Goal: Task Accomplishment & Management: Use online tool/utility

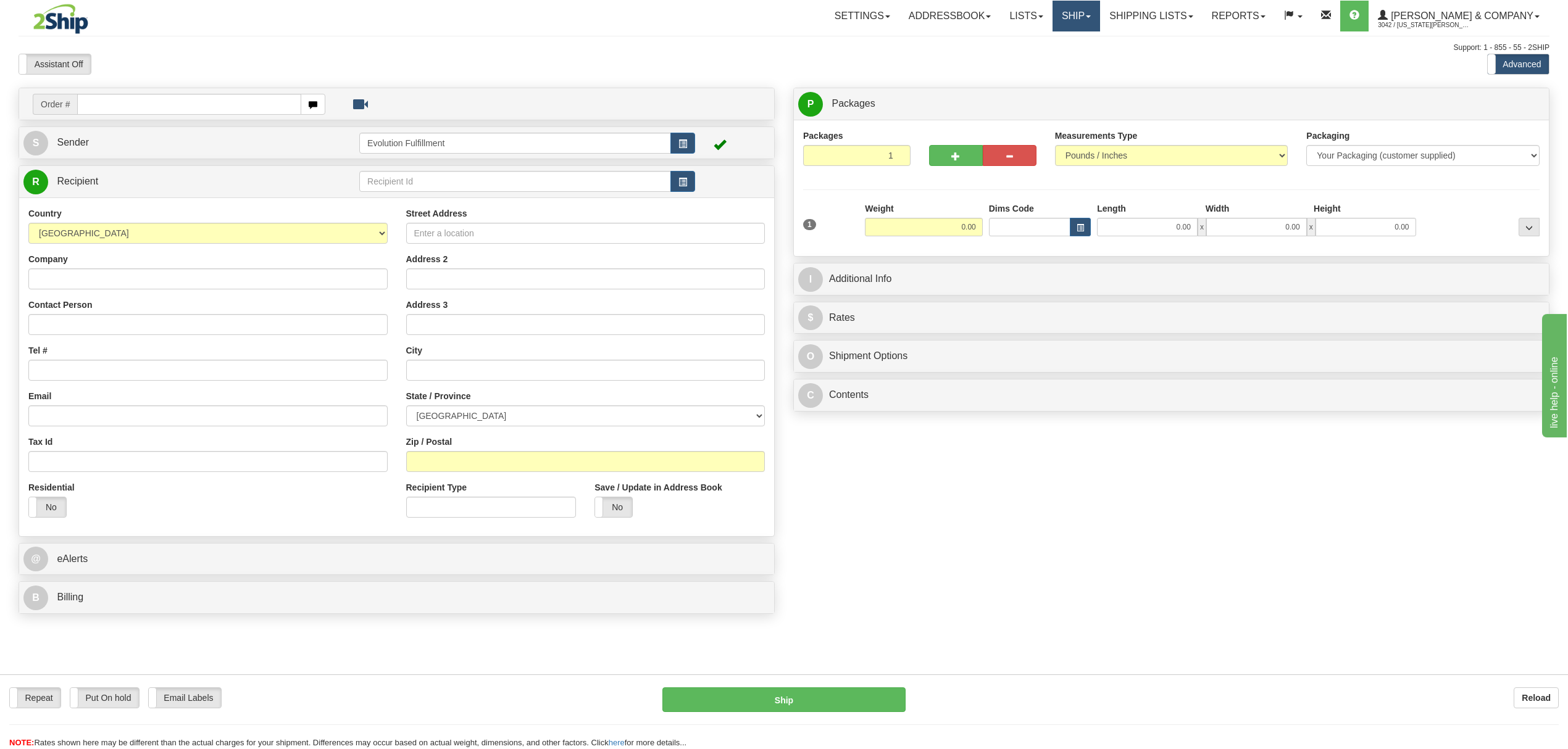
click at [1100, 20] on link "Ship" at bounding box center [1076, 16] width 48 height 31
click at [1087, 60] on span "OnHold / Order Queue" at bounding box center [1043, 59] width 87 height 10
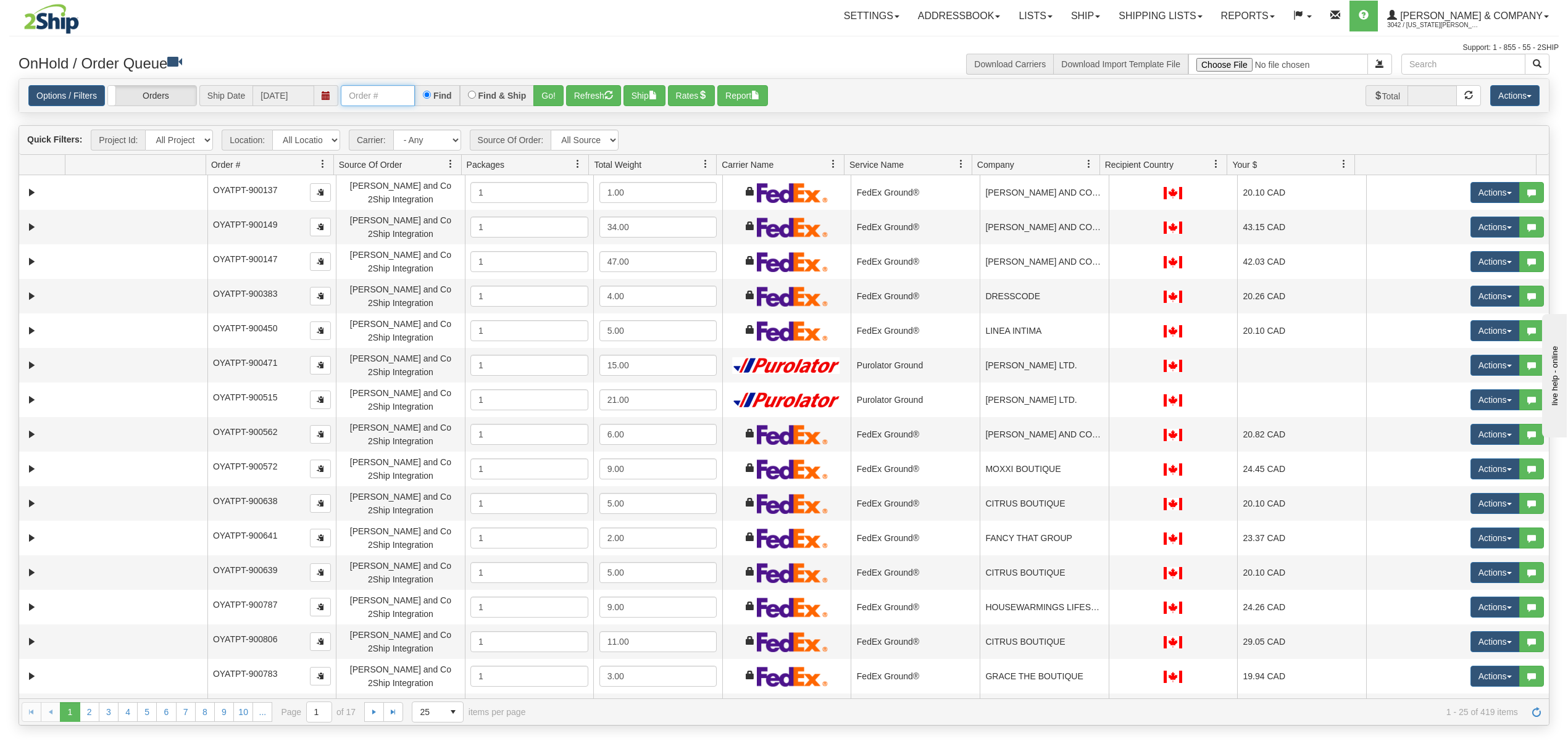
click at [376, 90] on input "text" at bounding box center [378, 96] width 74 height 21
type input "902616"
click at [543, 97] on button "Go!" at bounding box center [548, 96] width 30 height 21
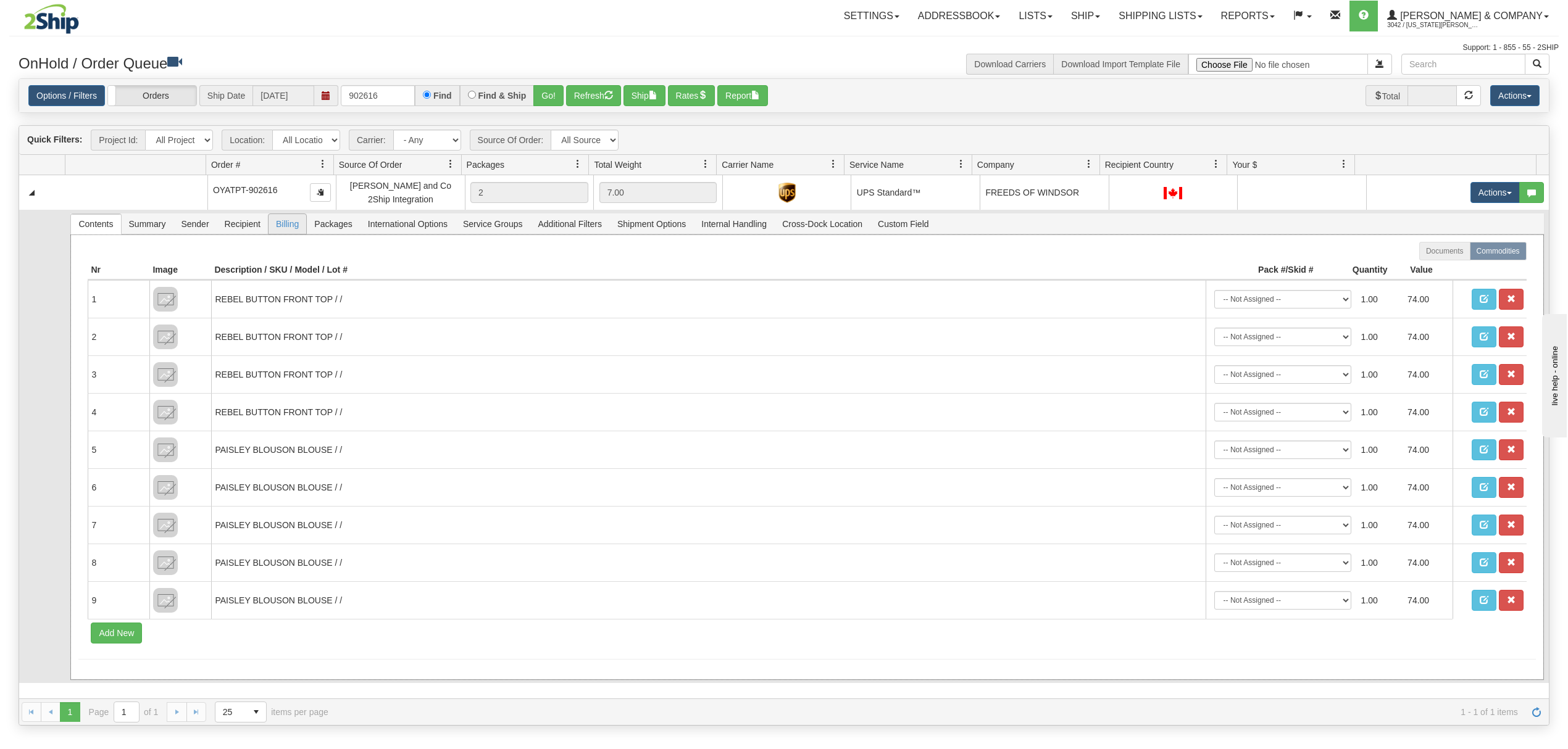
click at [287, 237] on div "Documents Commodities Nr Image Description / SKU / Model / Lot # Pack #/Skid # …" at bounding box center [807, 457] width 1473 height 445
click at [296, 231] on span "Billing" at bounding box center [287, 224] width 38 height 20
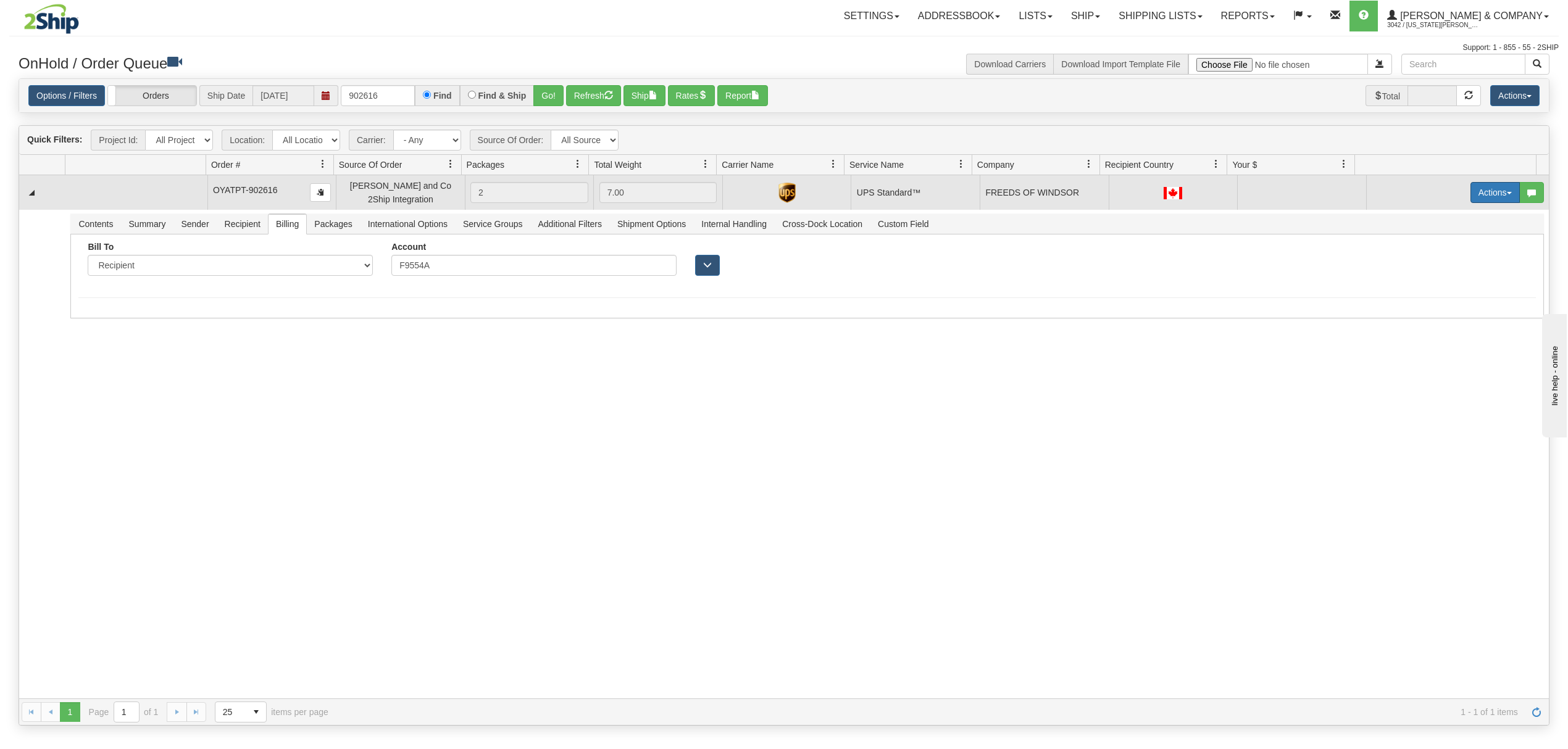
click at [1470, 190] on button "Actions" at bounding box center [1494, 192] width 49 height 21
click at [1447, 244] on link "Rate All Services" at bounding box center [1469, 248] width 99 height 16
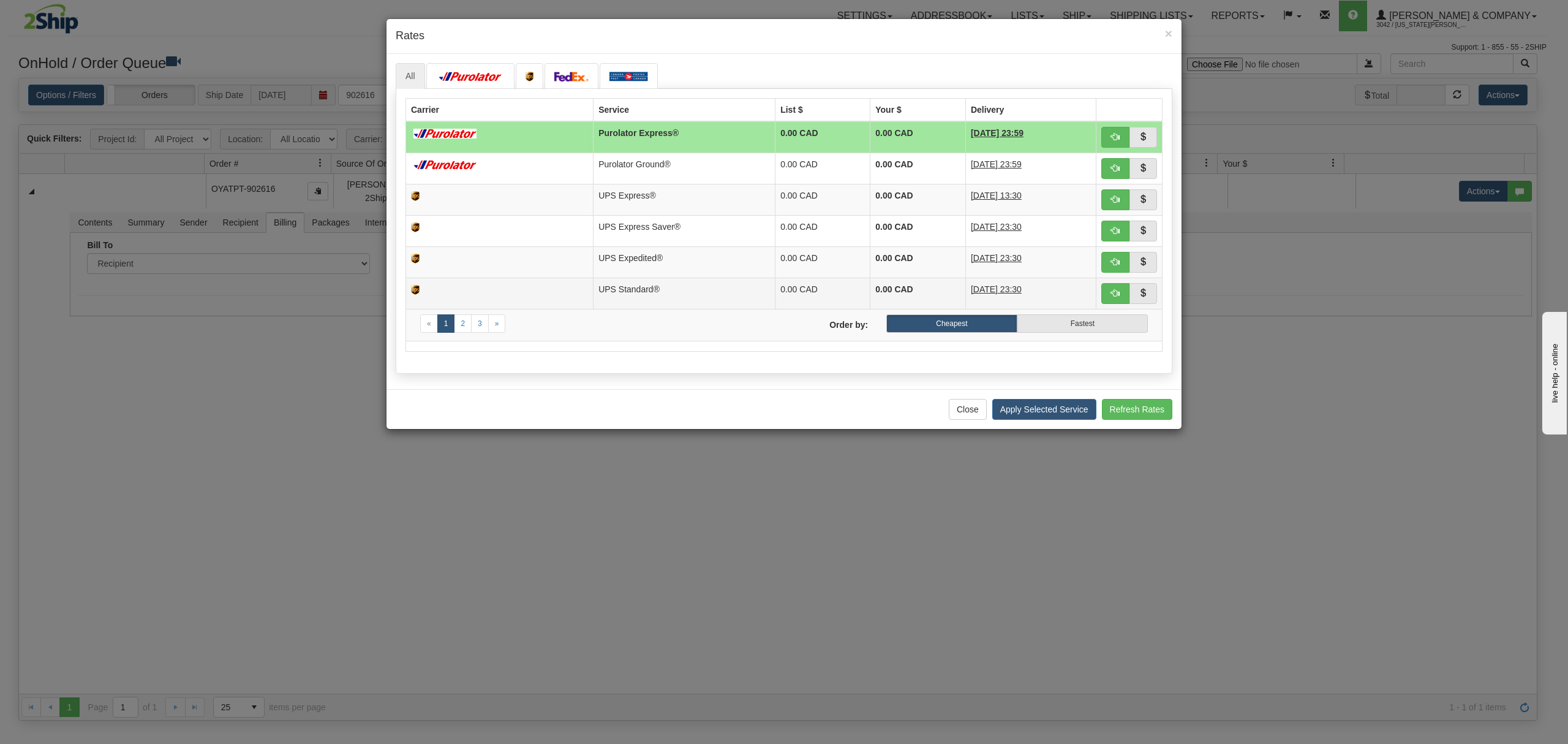
click at [505, 289] on td at bounding box center [500, 293] width 188 height 31
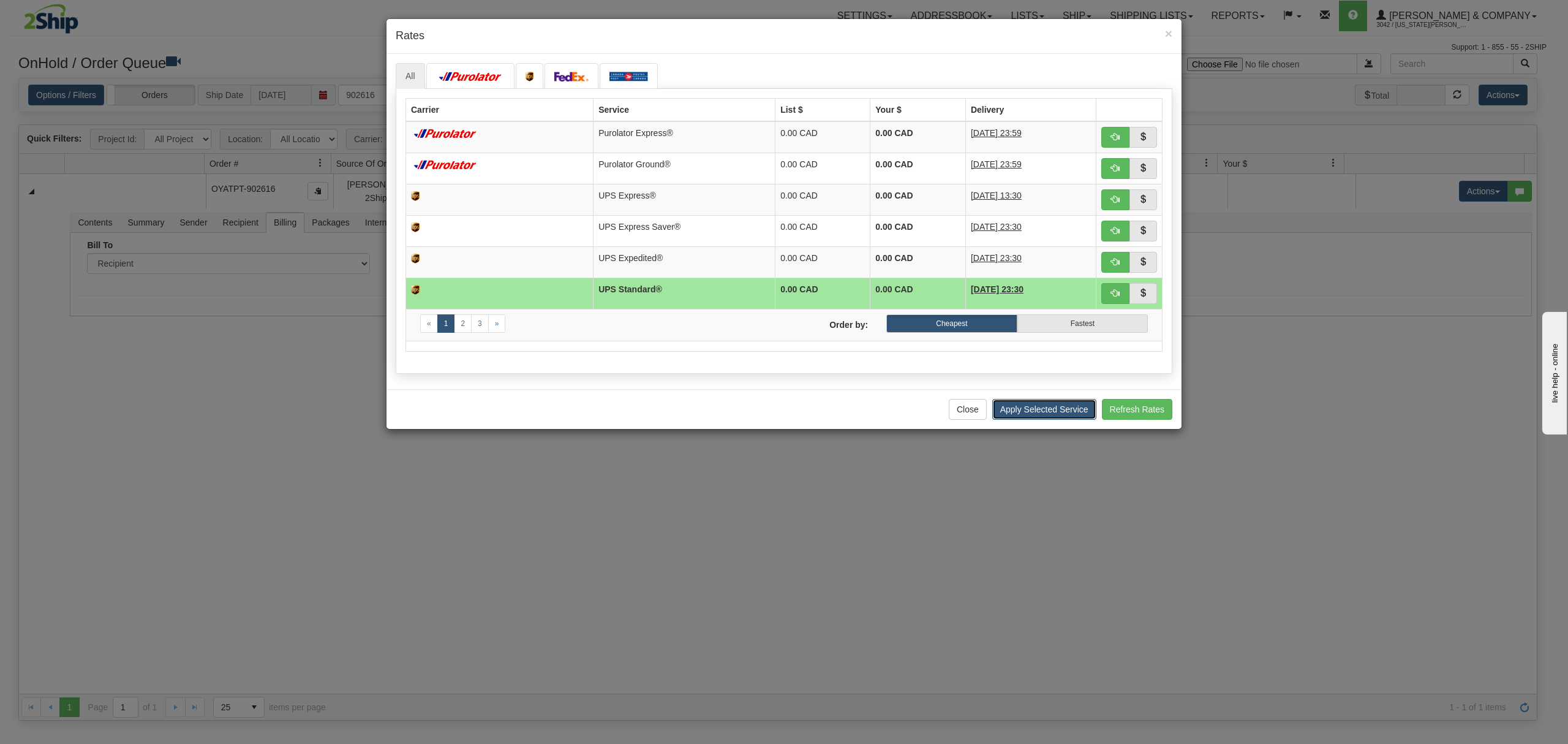
click at [1062, 410] on button "Apply Selected Service" at bounding box center [1044, 409] width 104 height 21
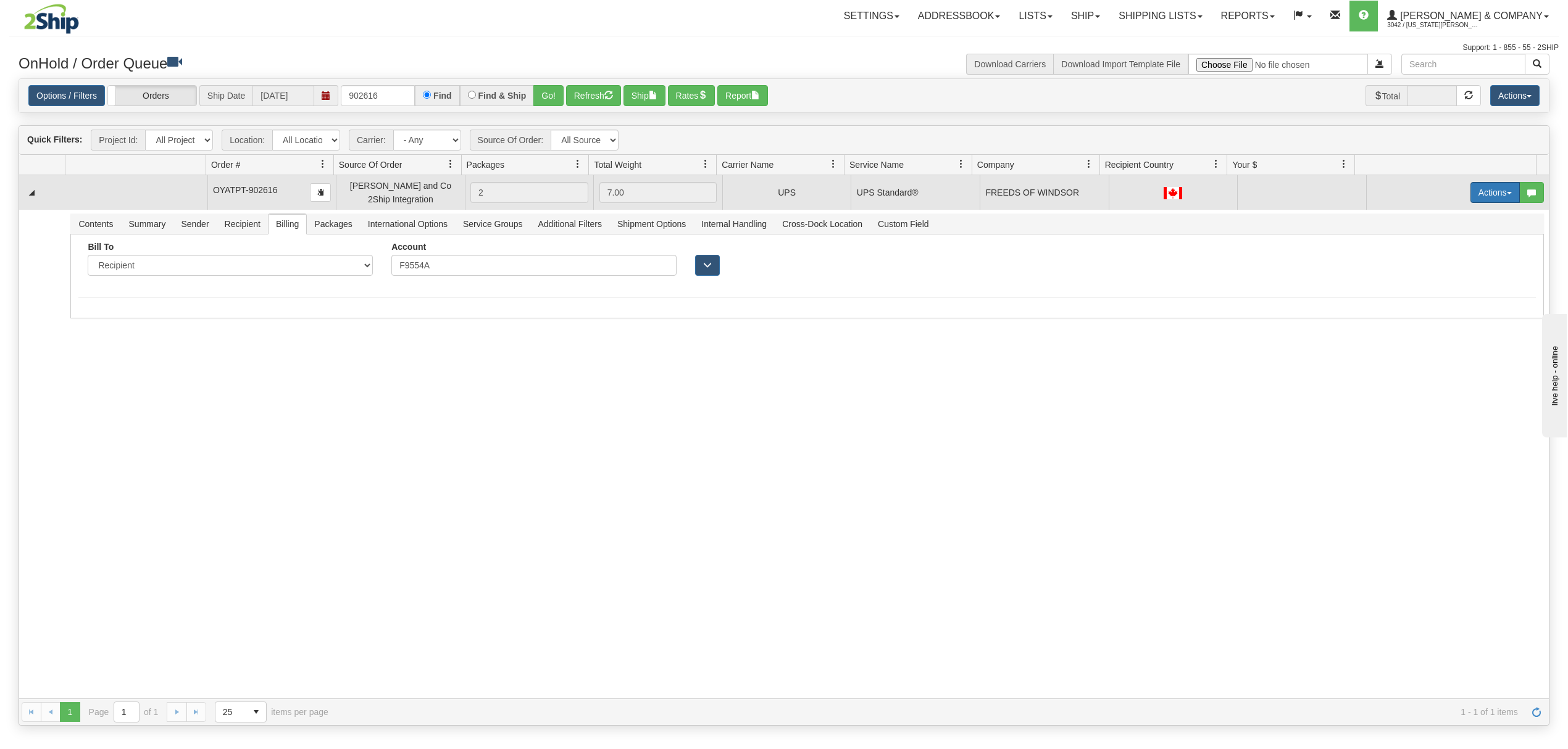
click at [1475, 193] on button "Actions" at bounding box center [1494, 192] width 49 height 21
click at [1435, 263] on span "Ship" at bounding box center [1445, 263] width 26 height 10
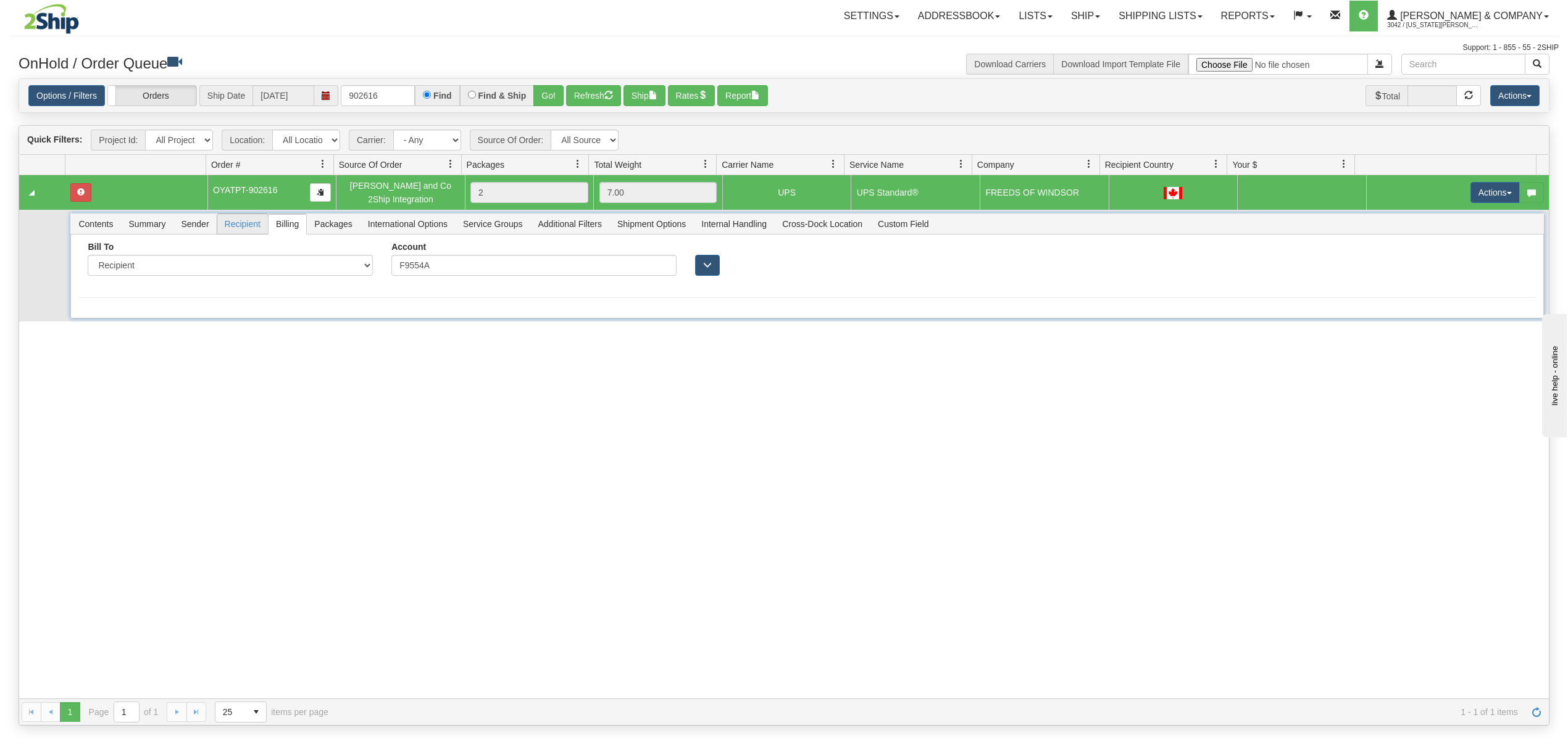
click at [253, 224] on span "Recipient" at bounding box center [242, 224] width 51 height 20
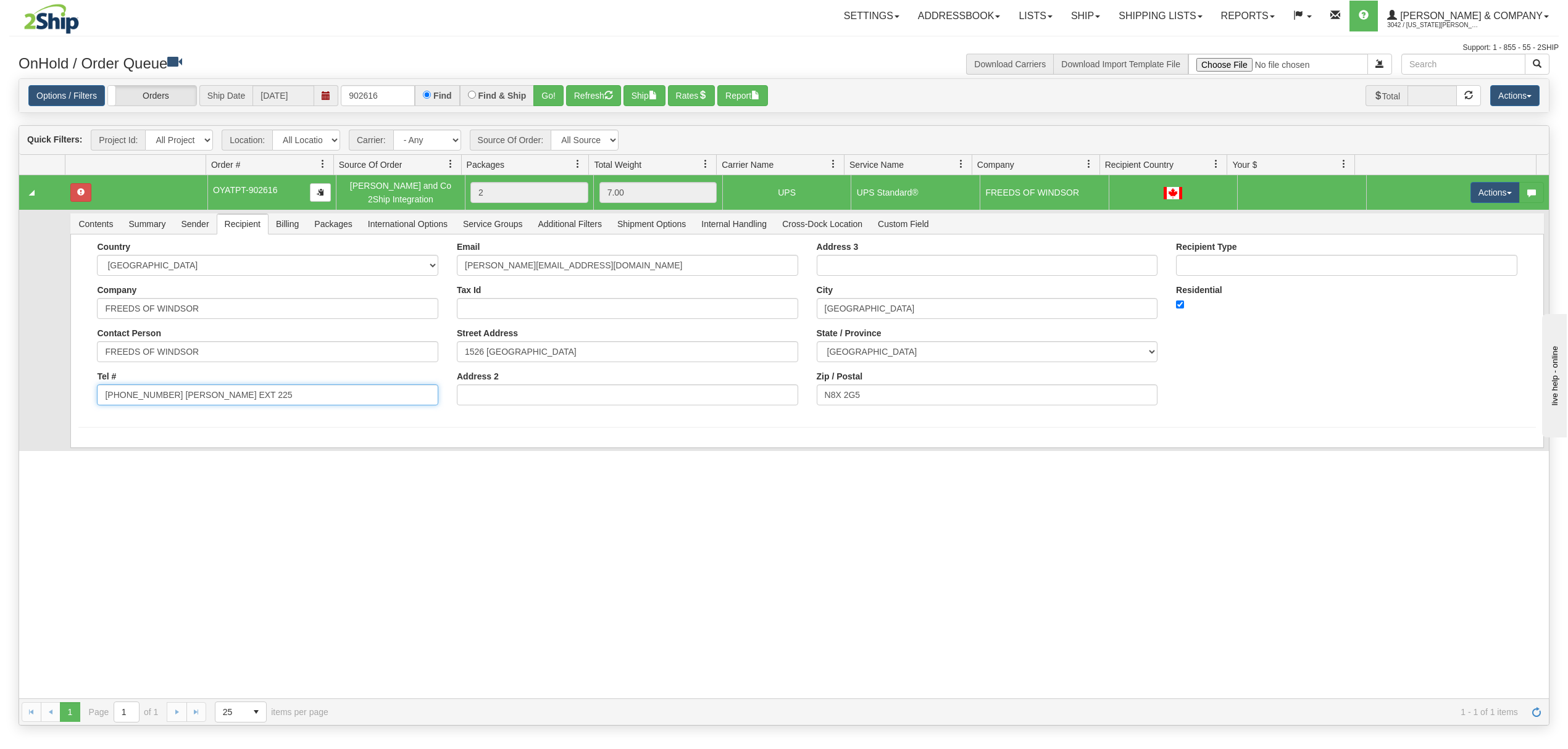
drag, startPoint x: 273, startPoint y: 401, endPoint x: 164, endPoint y: 413, distance: 109.7
click at [164, 413] on div "Country AFGHANISTAN ALAND ISLANDS ALBANIA ALGERIA AMERICAN SAMOA ANDORRA ANGOLA…" at bounding box center [267, 328] width 360 height 173
type input "(519) 258-6533"
click at [129, 447] on div "Country AFGHANISTAN ALAND ISLANDS ALBANIA ALGERIA AMERICAN SAMOA ANDORRA ANGOLA…" at bounding box center [807, 341] width 1473 height 213
click at [91, 445] on button "Save" at bounding box center [96, 450] width 36 height 21
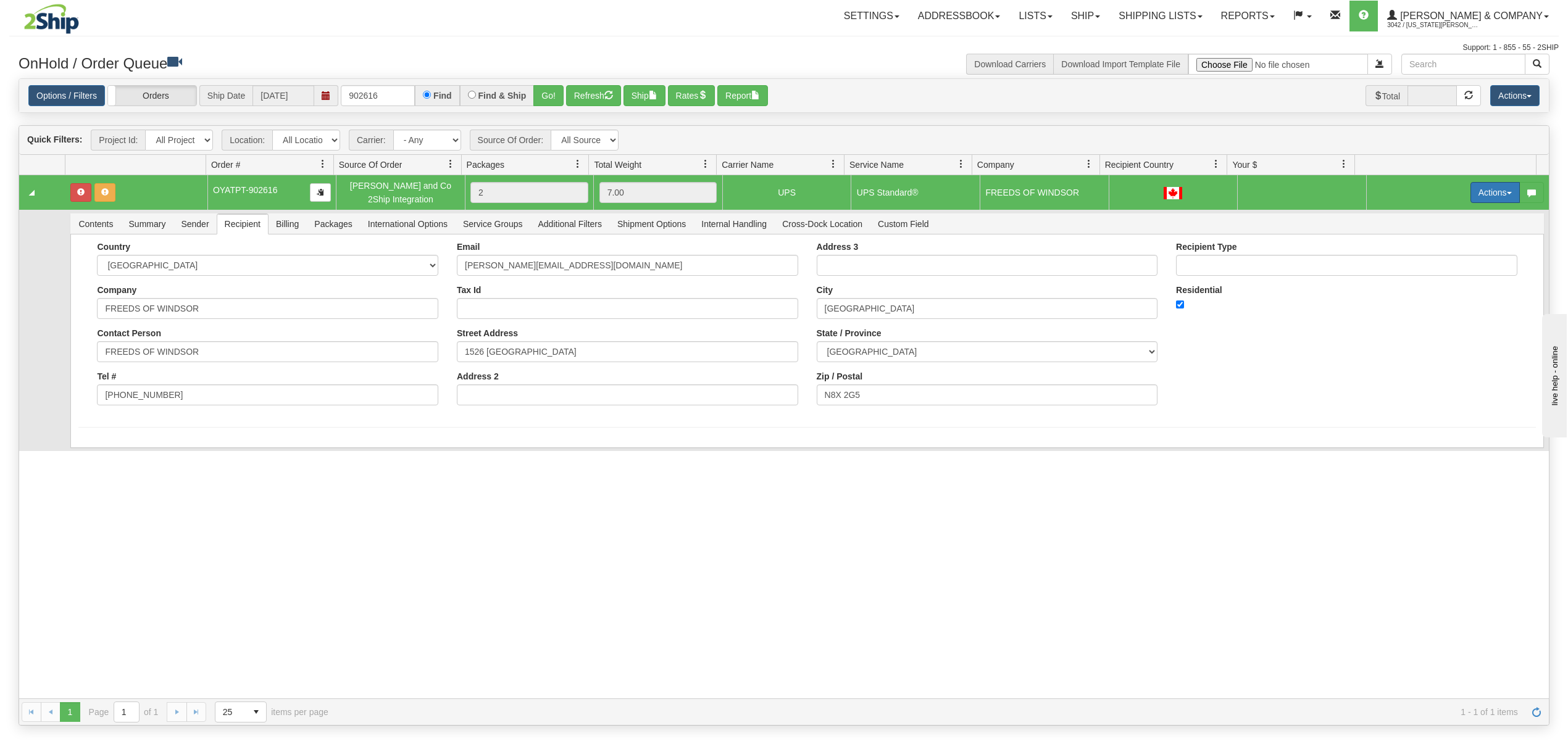
click at [1479, 190] on button "Actions" at bounding box center [1494, 192] width 49 height 21
click at [1433, 269] on span "Ship" at bounding box center [1445, 263] width 26 height 10
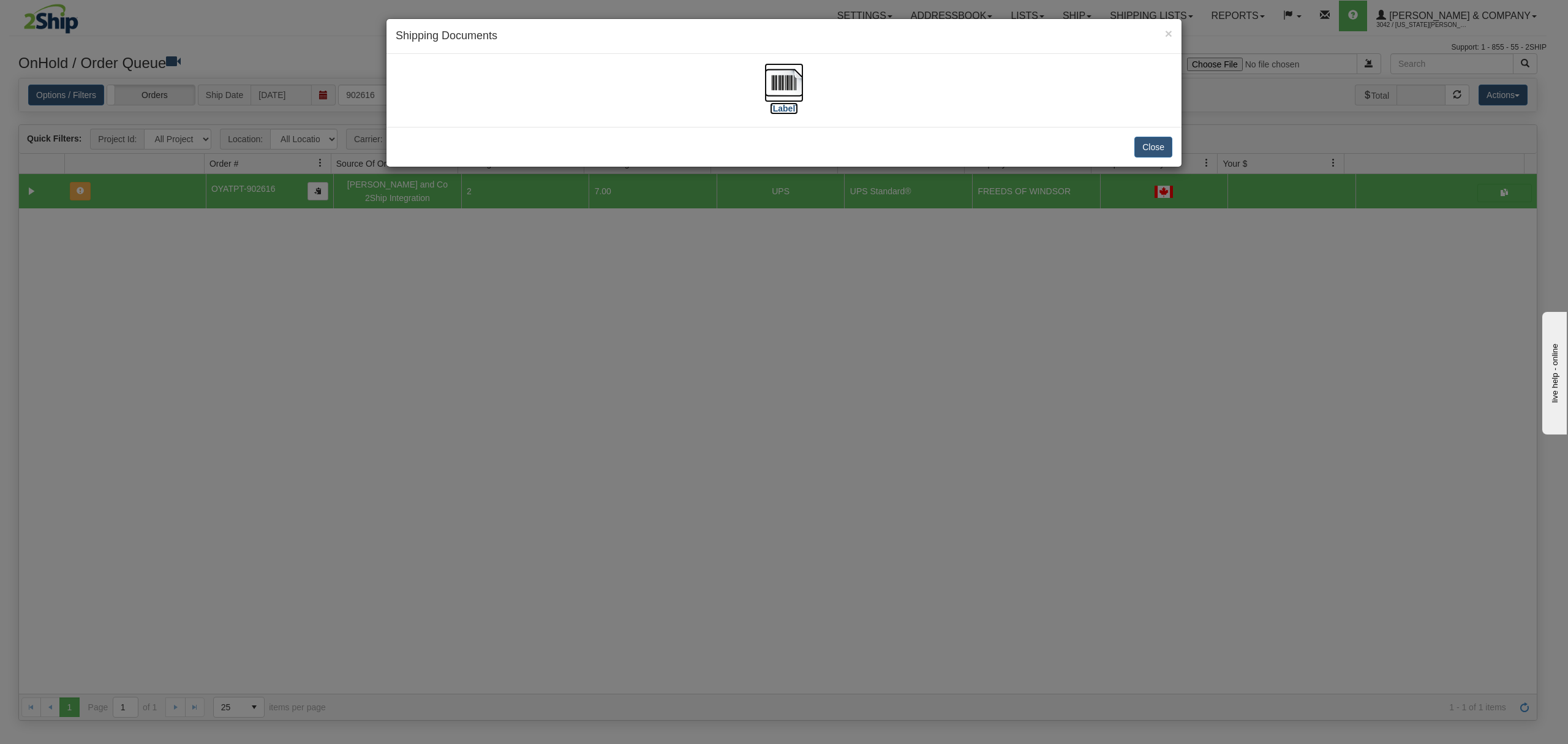
click at [771, 87] on img at bounding box center [784, 83] width 39 height 39
click at [1142, 143] on button "Close" at bounding box center [1154, 147] width 38 height 21
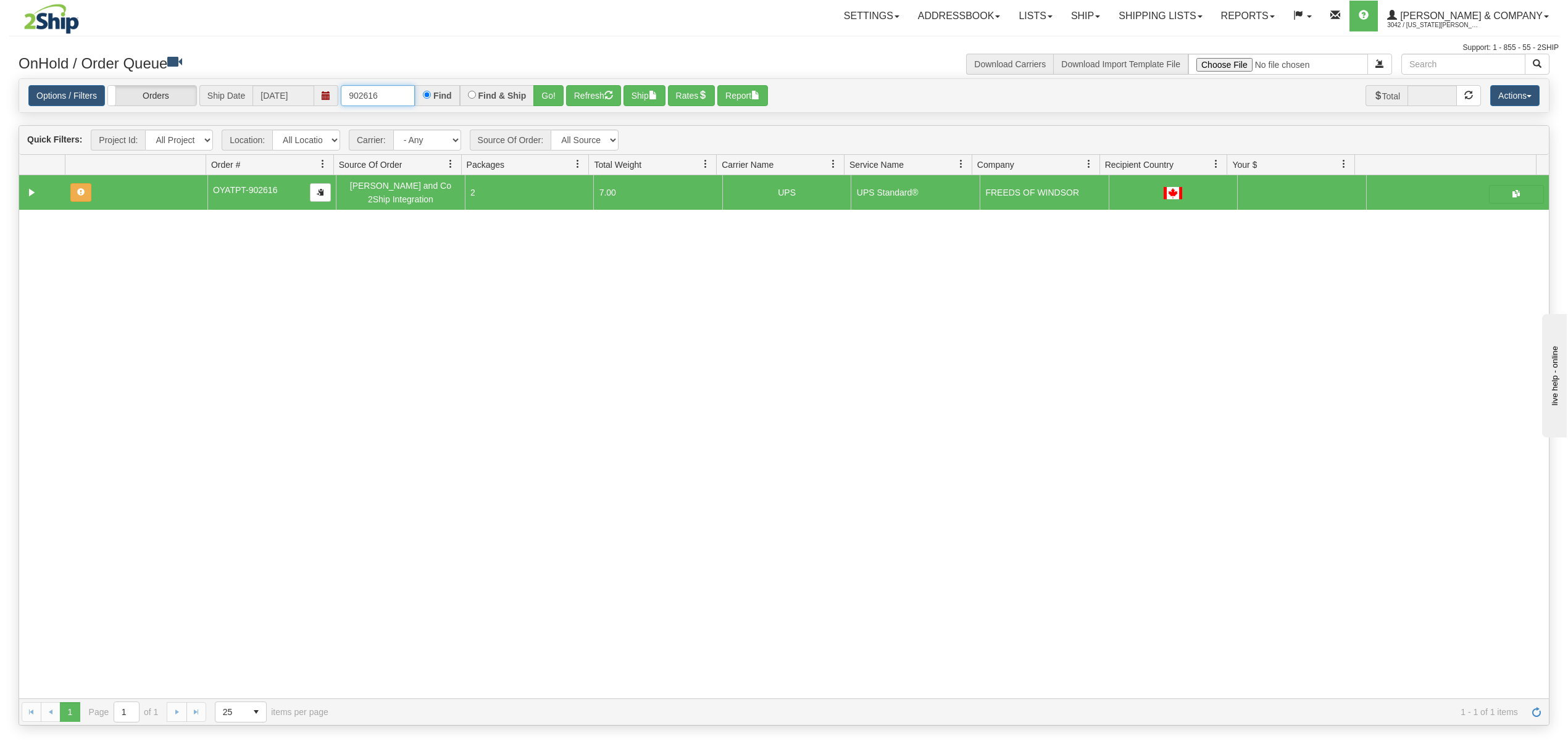
drag, startPoint x: 400, startPoint y: 97, endPoint x: 289, endPoint y: 112, distance: 112.0
click at [289, 112] on div "Options / Filters Group Shipments Orders Ship Date 08/18/2025 902616 Find Find …" at bounding box center [784, 96] width 1530 height 34
type input "902801"
click at [546, 92] on button "Go!" at bounding box center [548, 96] width 30 height 21
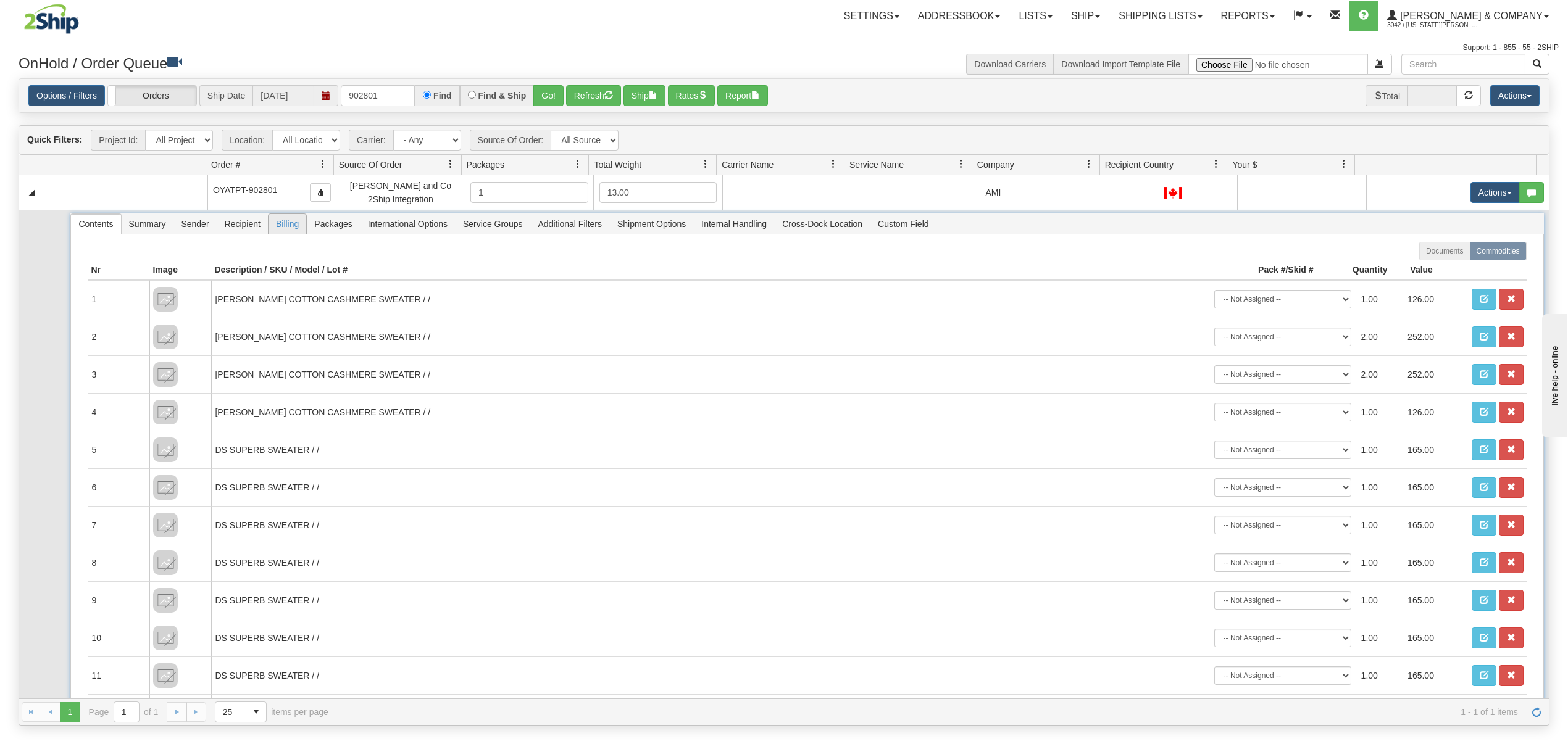
click at [285, 231] on span "Billing" at bounding box center [287, 224] width 38 height 20
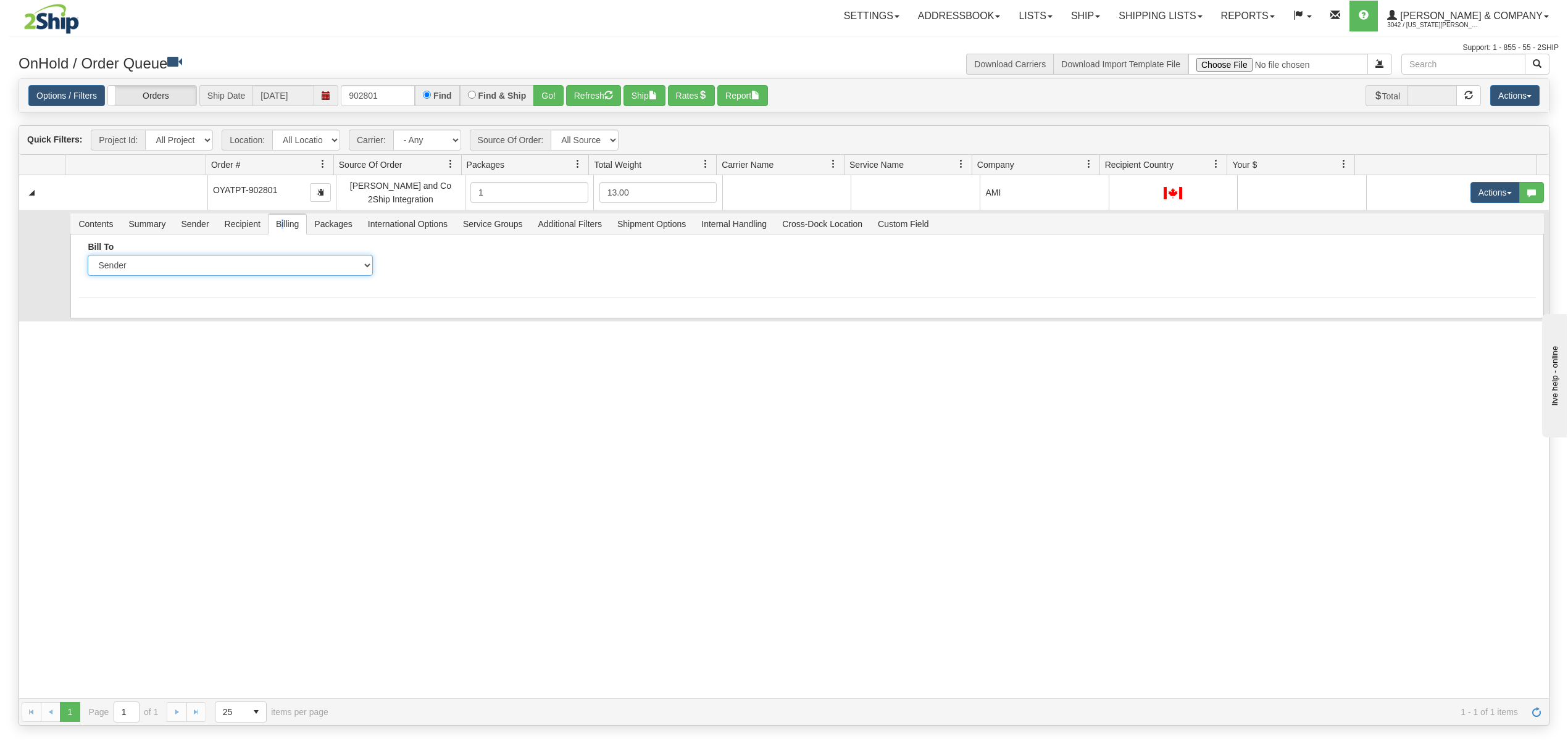
click at [257, 271] on select "Sender Recipient Third Party Collect" at bounding box center [230, 265] width 285 height 21
select select "2"
click at [88, 258] on select "Sender Recipient Third Party Collect" at bounding box center [230, 265] width 285 height 21
click at [500, 254] on div "Account" at bounding box center [534, 259] width 285 height 34
drag, startPoint x: 502, startPoint y: 259, endPoint x: 510, endPoint y: 258, distance: 8.1
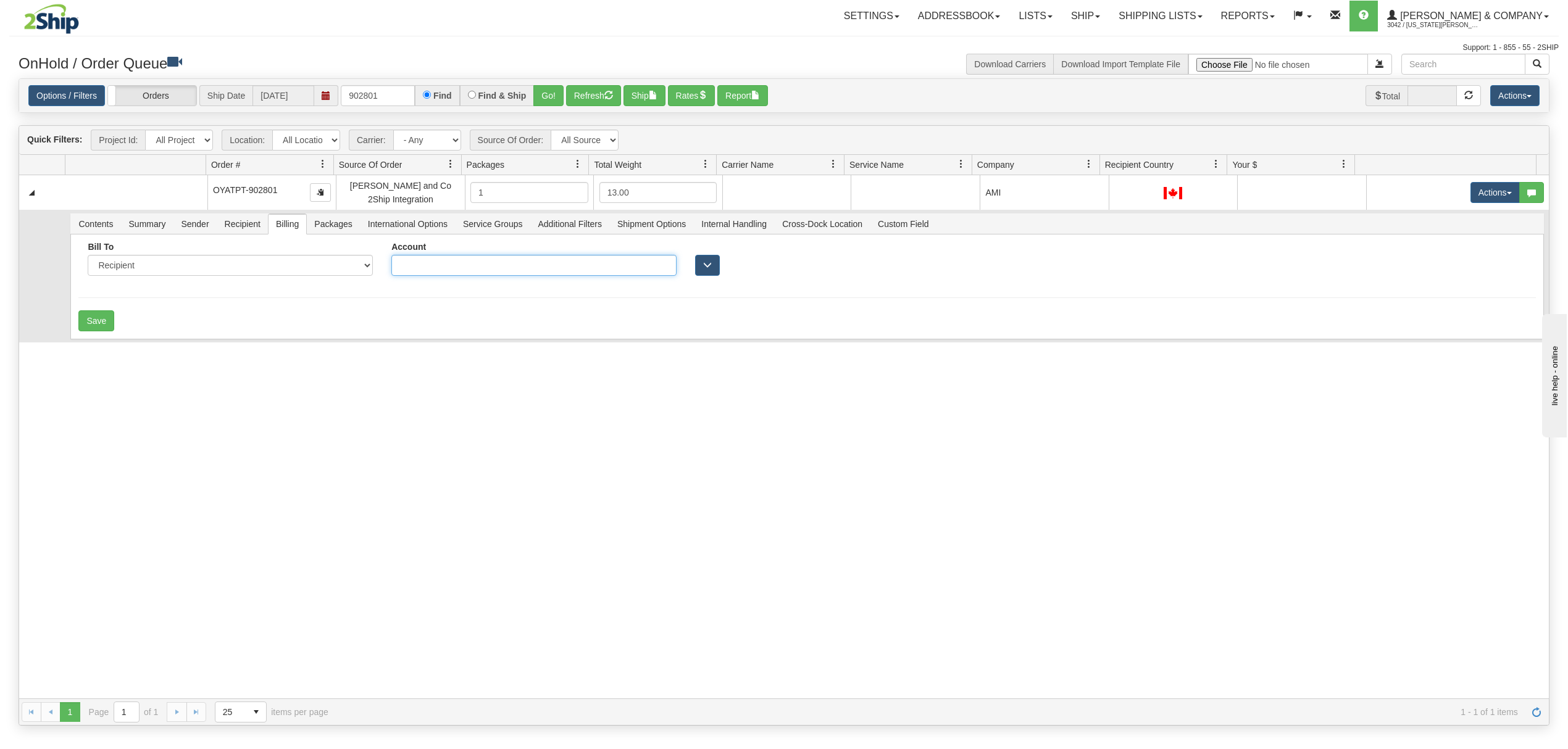
click at [502, 259] on input "Account" at bounding box center [534, 265] width 285 height 21
type input "212294047"
click at [92, 324] on button "Save" at bounding box center [96, 321] width 36 height 21
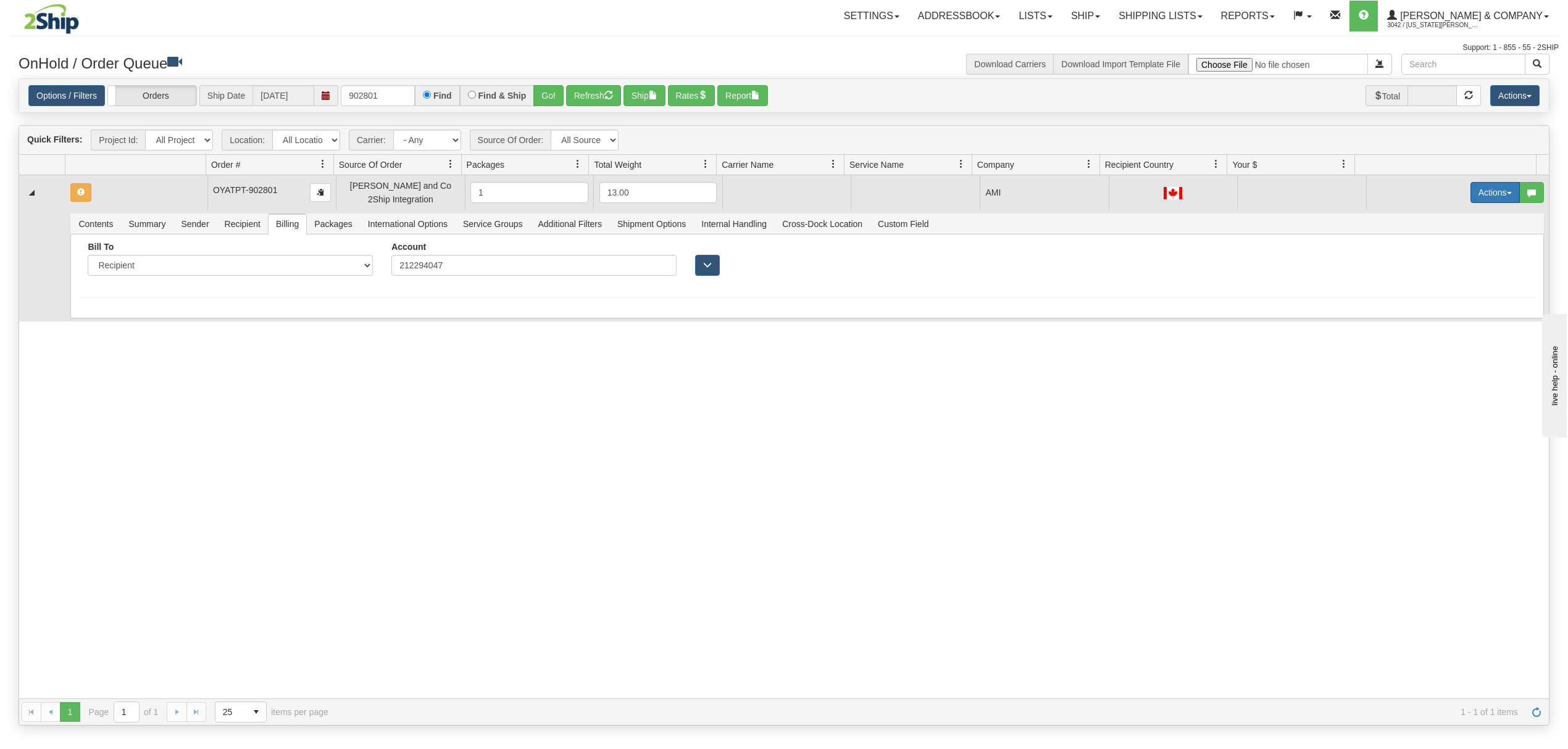
click at [1475, 197] on button "Actions" at bounding box center [1494, 192] width 49 height 21
click at [1437, 250] on span "Rate All Services" at bounding box center [1469, 247] width 74 height 10
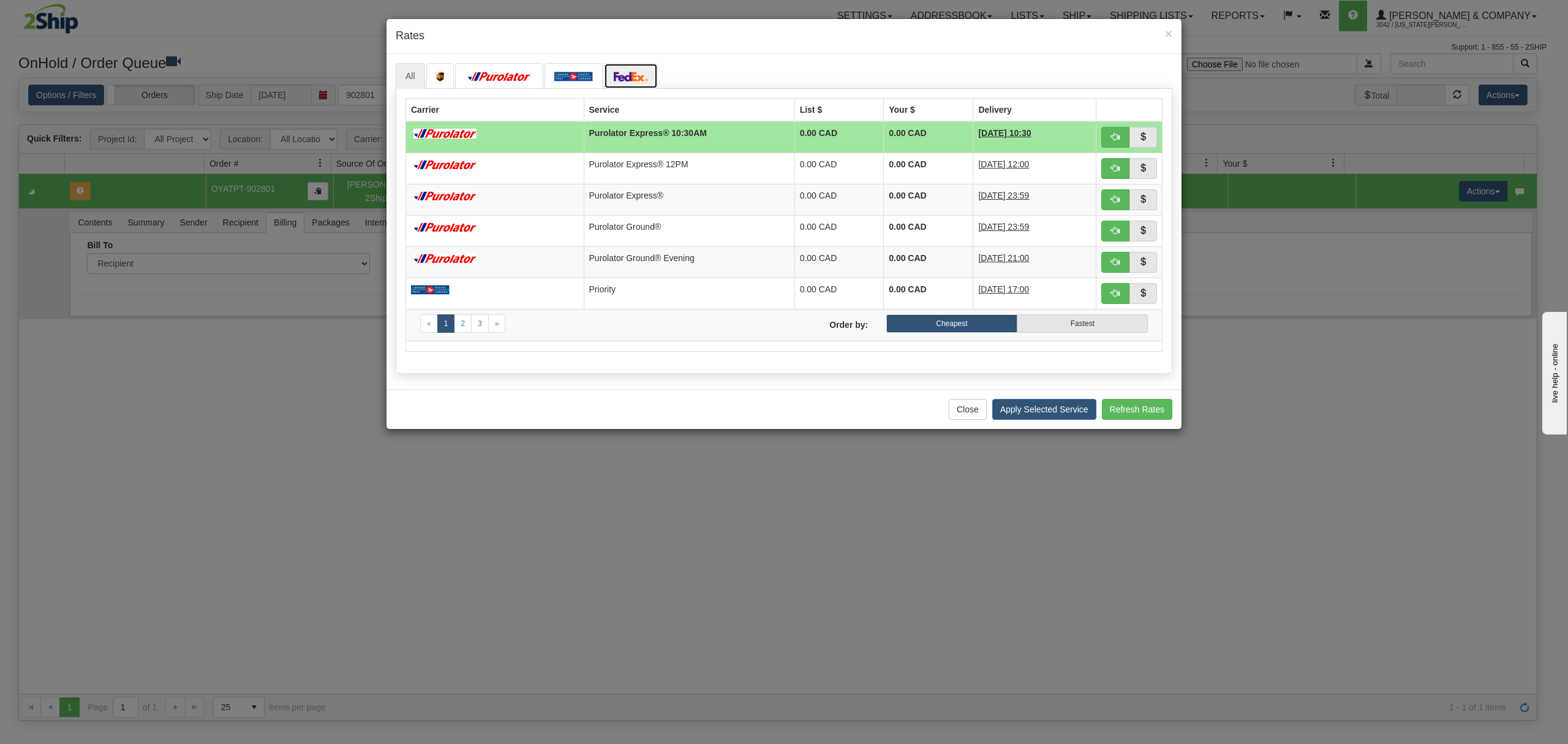
click at [638, 76] on img at bounding box center [631, 76] width 34 height 10
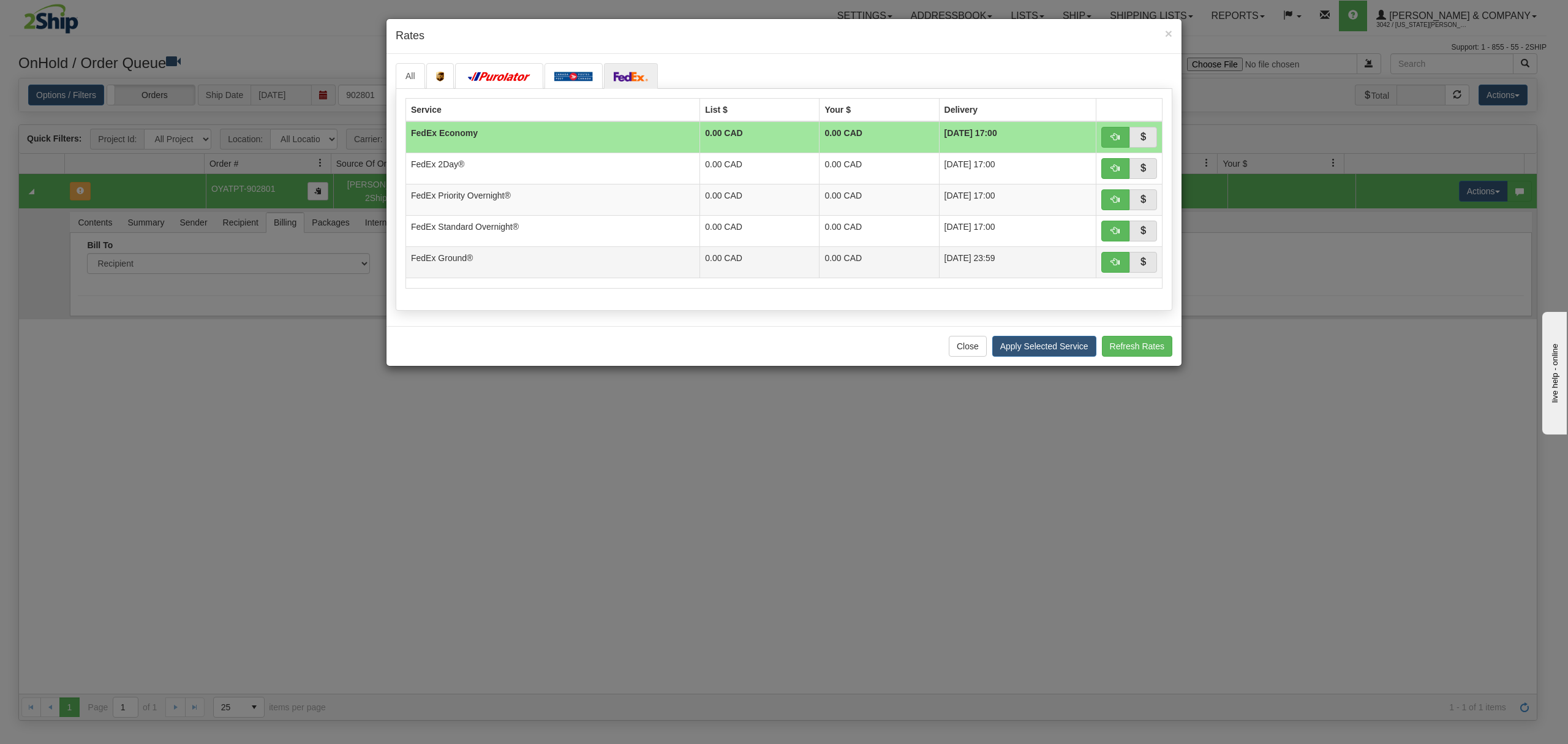
click at [586, 258] on td "FedEx Ground®" at bounding box center [553, 262] width 294 height 31
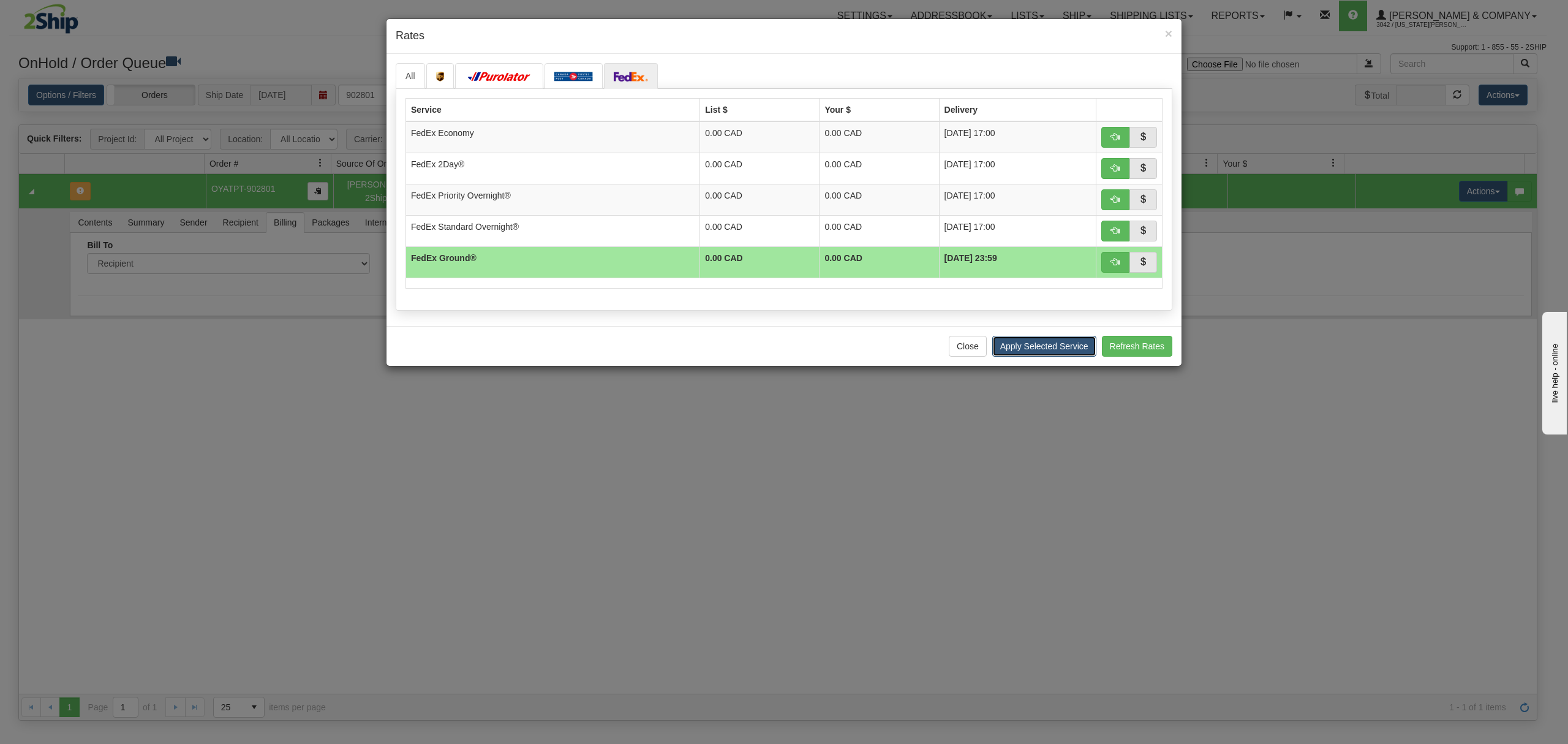
click at [1061, 353] on button "Apply Selected Service" at bounding box center [1044, 346] width 104 height 21
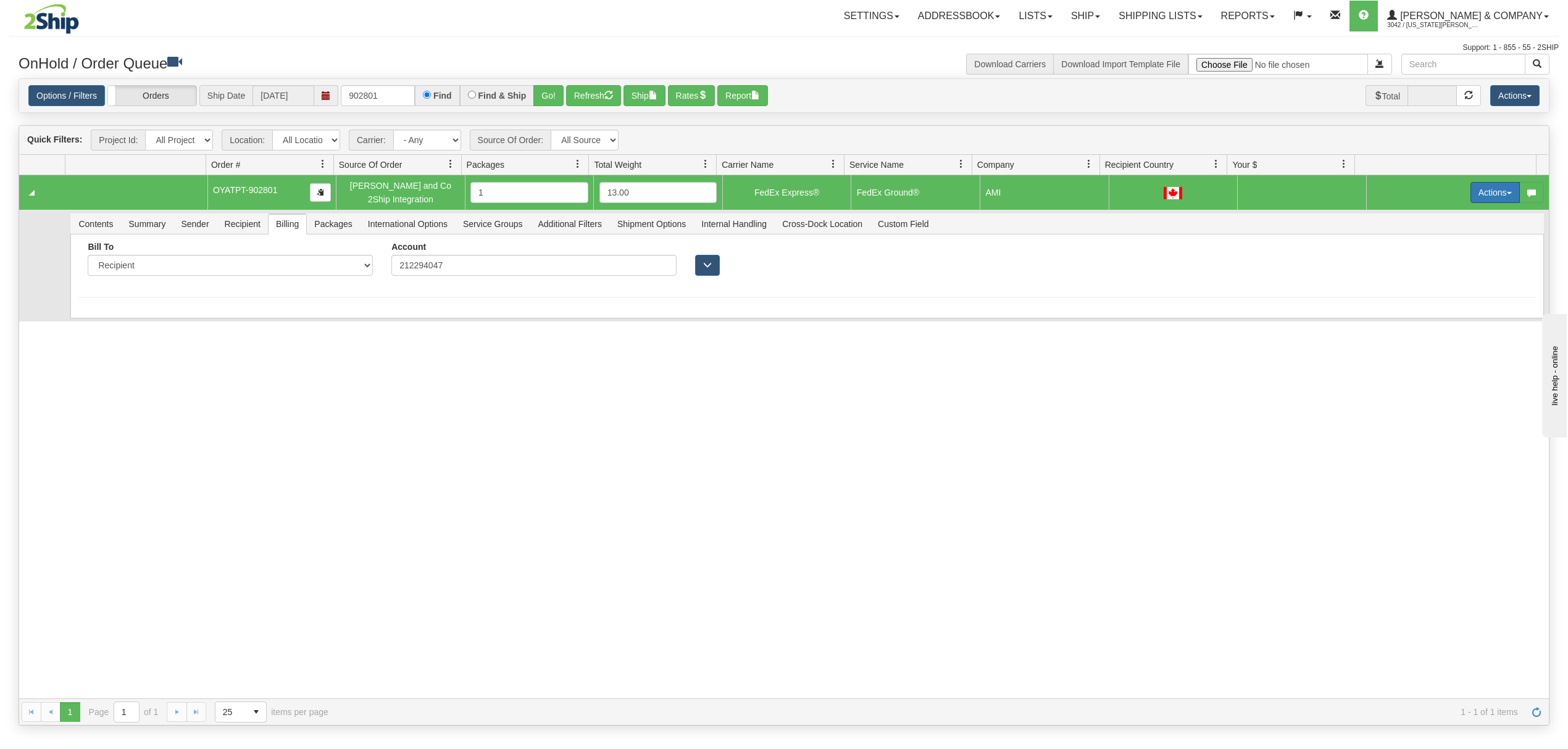
click at [1483, 191] on button "Actions" at bounding box center [1494, 192] width 49 height 21
click at [1433, 264] on span "Ship" at bounding box center [1445, 263] width 26 height 10
click at [244, 232] on span "Recipient" at bounding box center [242, 224] width 51 height 20
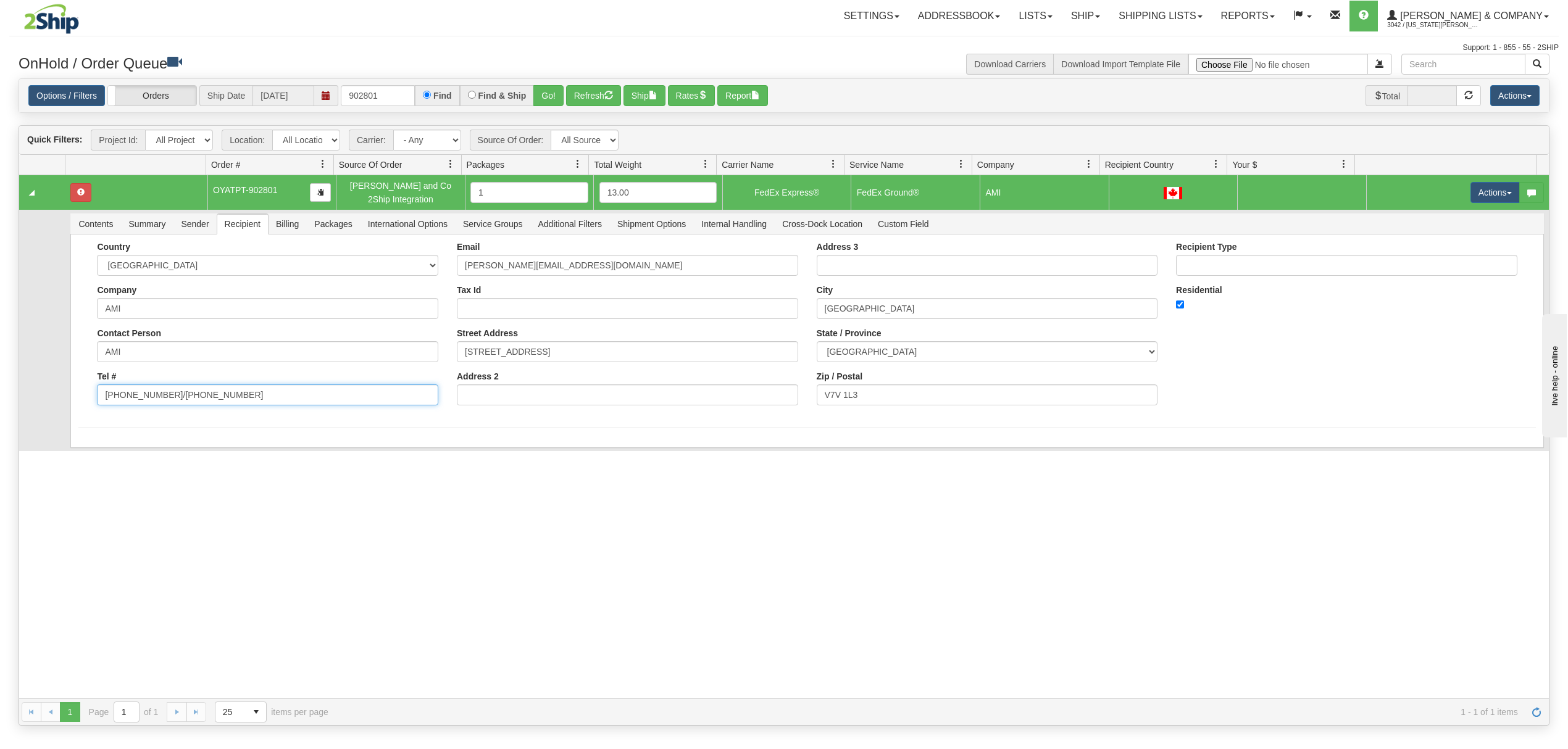
drag, startPoint x: 257, startPoint y: 400, endPoint x: 166, endPoint y: 422, distance: 93.6
click at [166, 422] on form "Country AFGHANISTAN ALAND ISLANDS ALBANIA ALGERIA AMERICAN SAMOA ANDORRA ANGOLA…" at bounding box center [806, 335] width 1457 height 185
type input "(778) 867-5867"
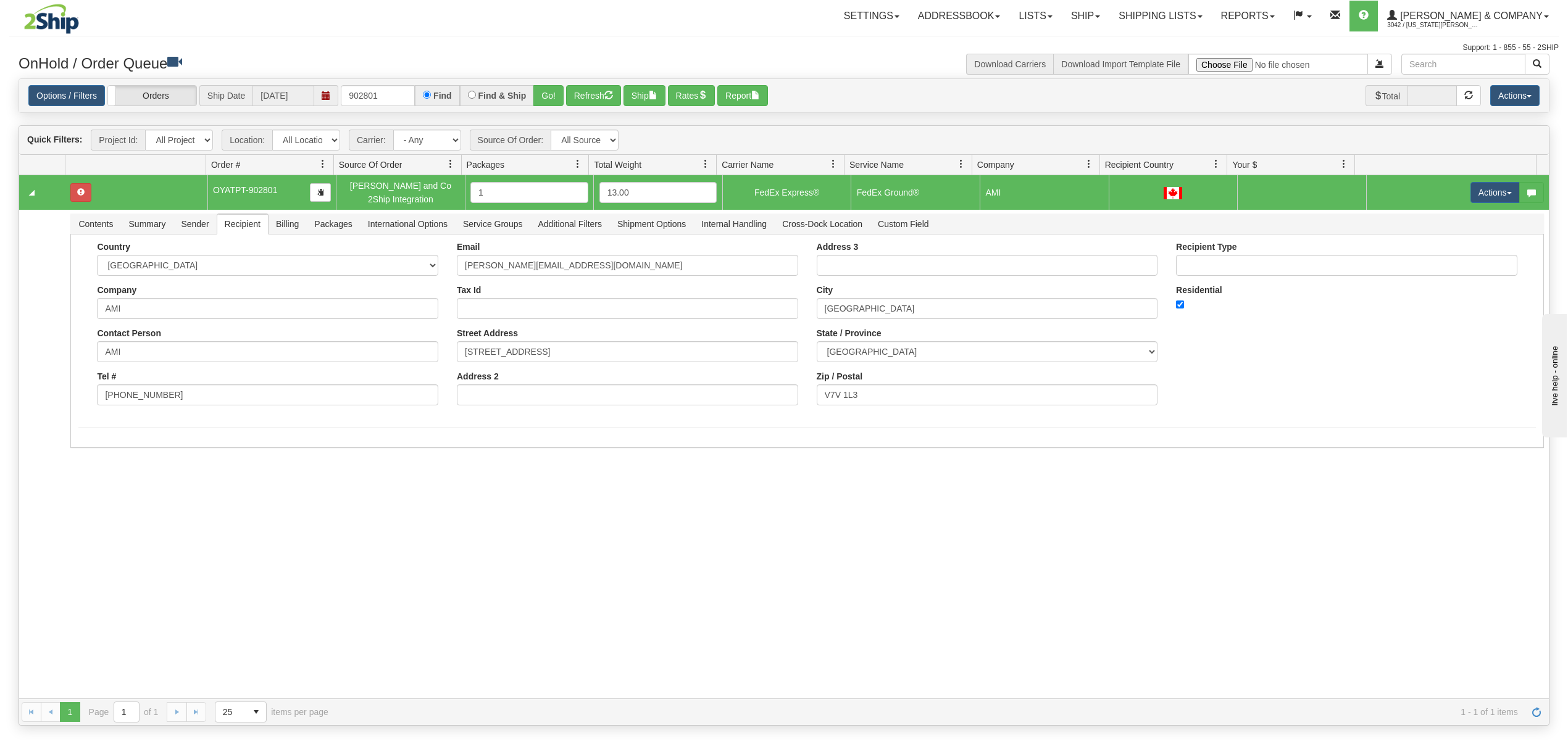
click at [110, 494] on div "31444414 Evolution Fulfillment 90646372 0 OYATPT-902801 Yates and Co 2Ship Inte…" at bounding box center [784, 436] width 1530 height 523
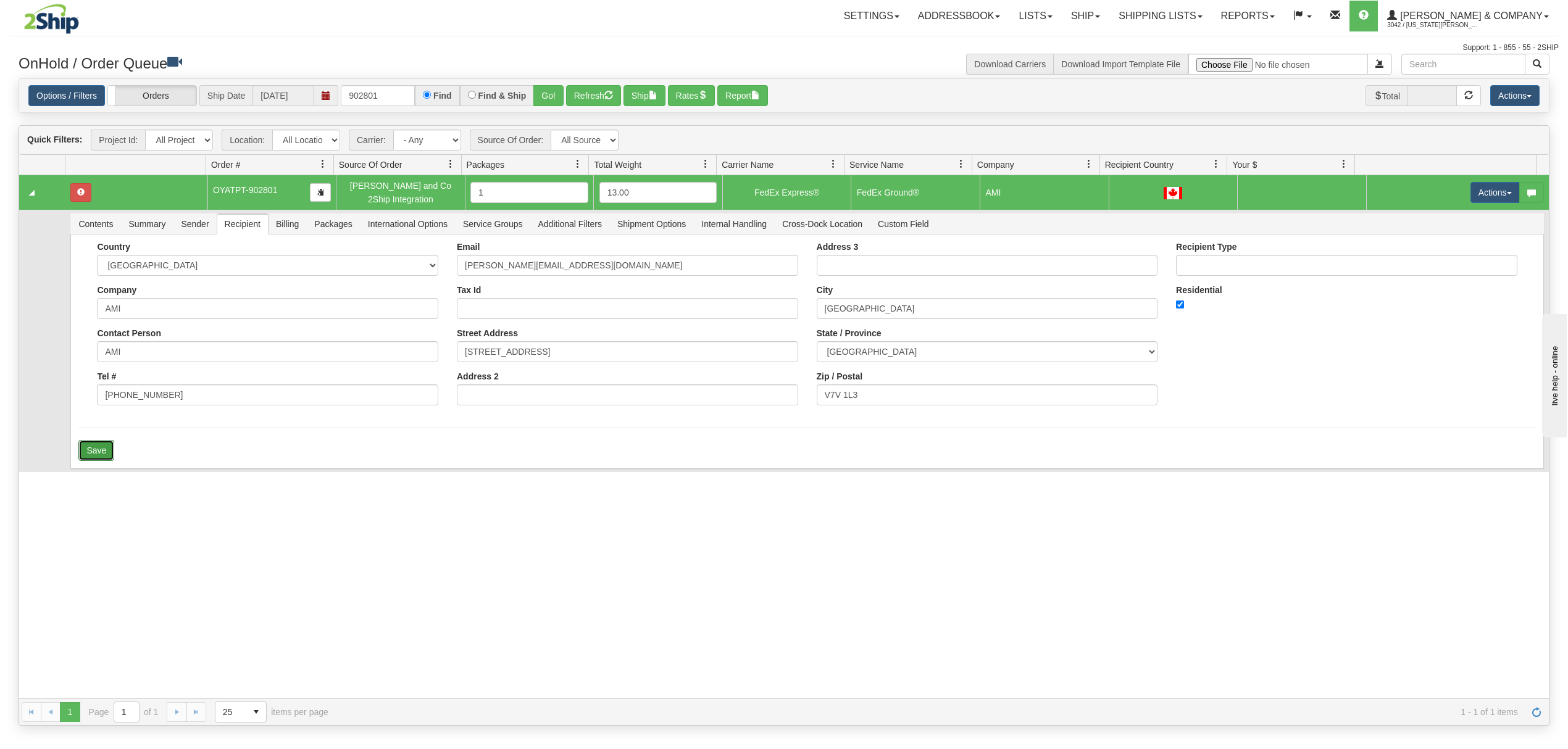
click at [96, 447] on button "Save" at bounding box center [96, 450] width 36 height 21
click at [1472, 188] on button "Actions" at bounding box center [1494, 192] width 49 height 21
click at [1433, 266] on span "Ship" at bounding box center [1445, 263] width 26 height 10
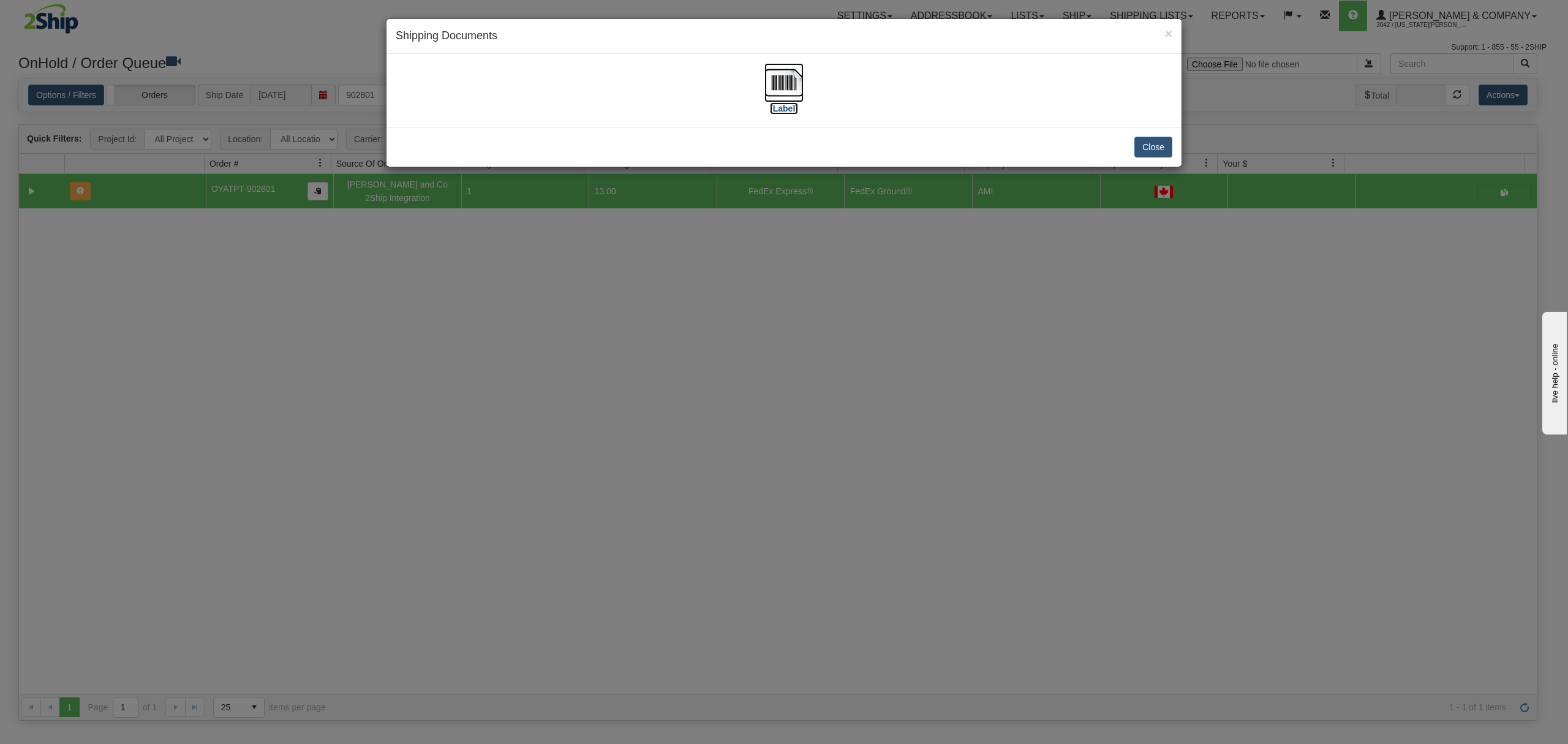
click at [785, 84] on img at bounding box center [784, 83] width 39 height 39
click at [1146, 148] on button "Close" at bounding box center [1154, 147] width 38 height 21
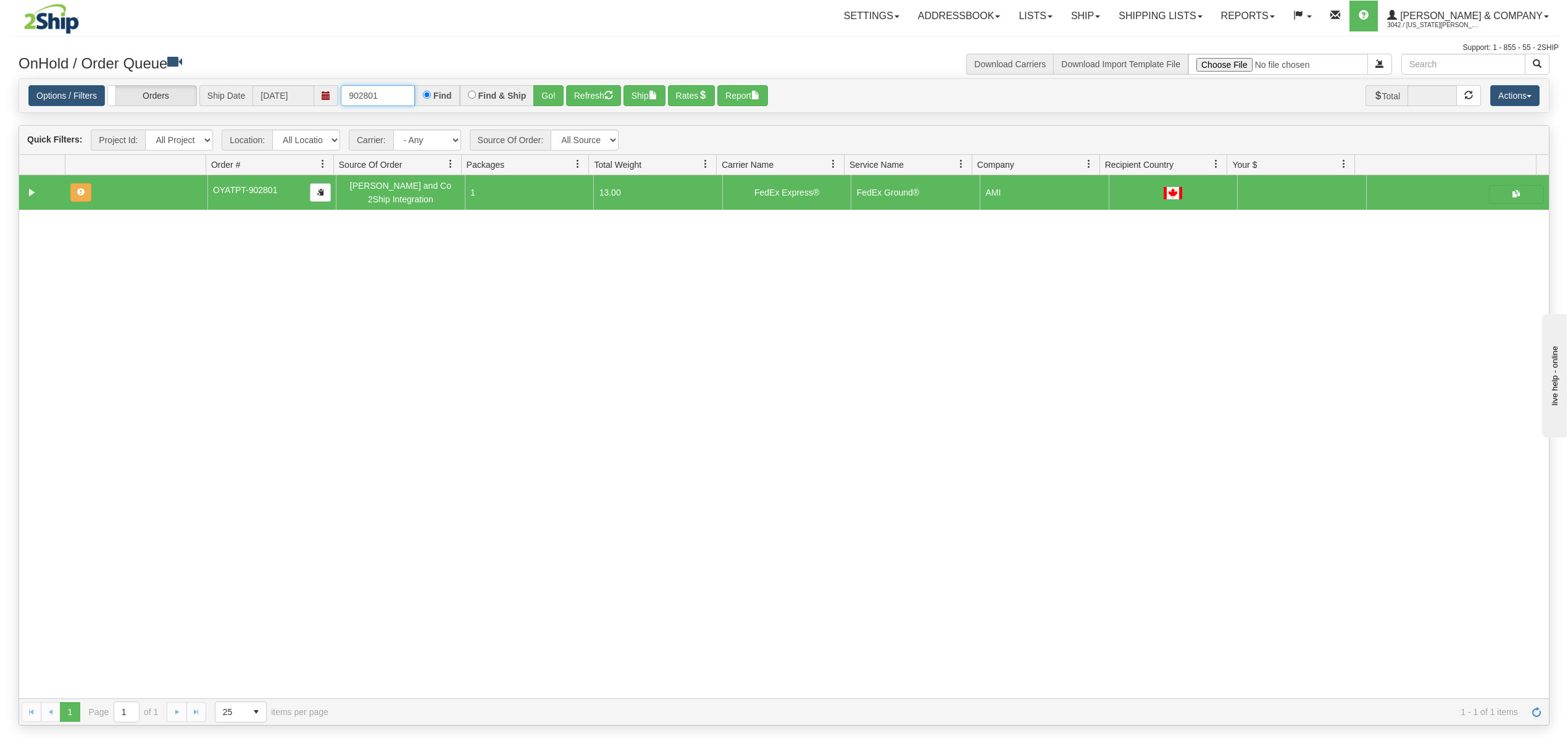
drag, startPoint x: 400, startPoint y: 94, endPoint x: 311, endPoint y: 96, distance: 89.0
click at [311, 96] on div "Options / Filters Group Shipments Orders Ship Date 08/18/2025 902801 Find Find …" at bounding box center [784, 96] width 1511 height 21
click at [543, 95] on button "Go!" at bounding box center [548, 96] width 30 height 21
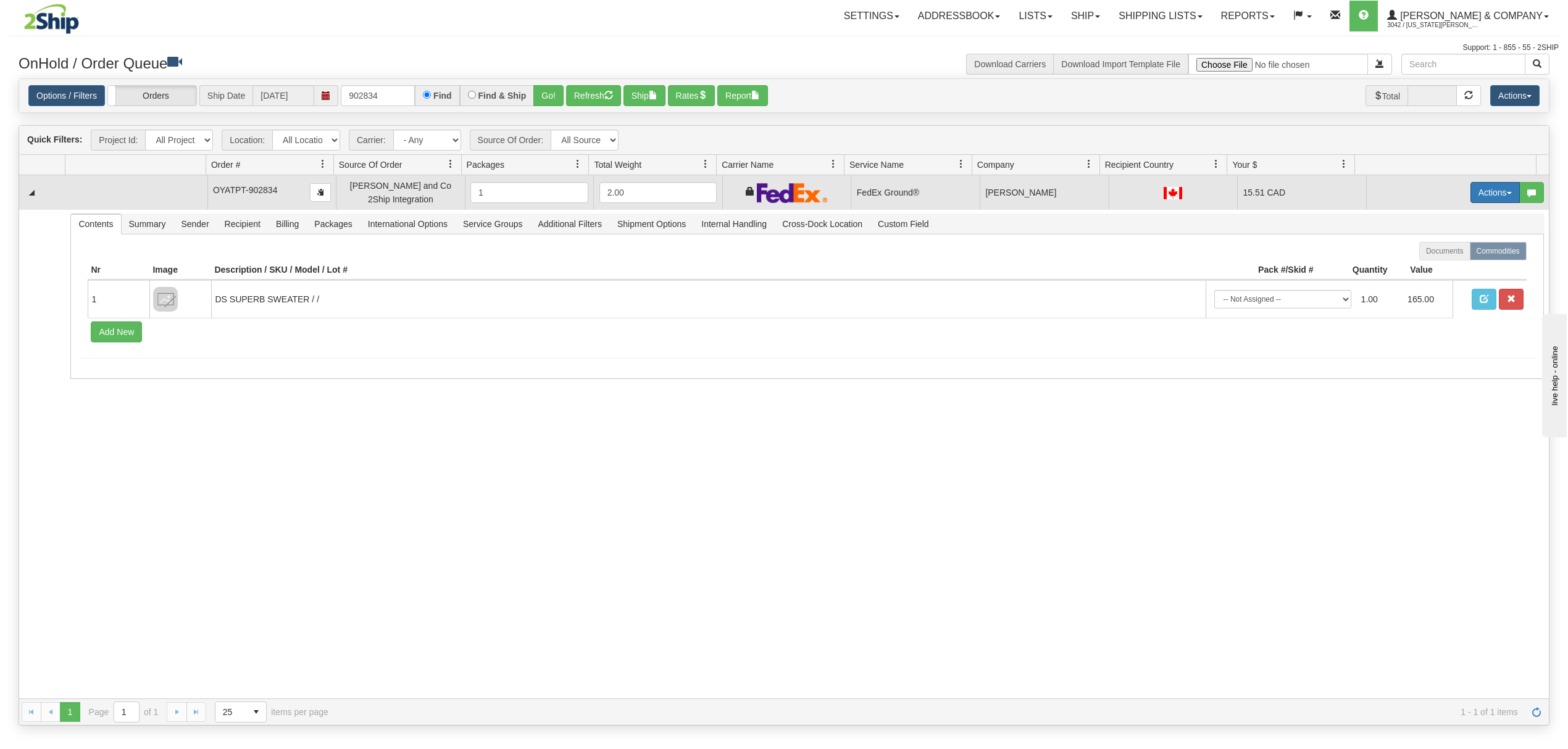
click at [1484, 198] on button "Actions" at bounding box center [1494, 192] width 49 height 21
click at [1433, 263] on span "Ship" at bounding box center [1445, 263] width 26 height 10
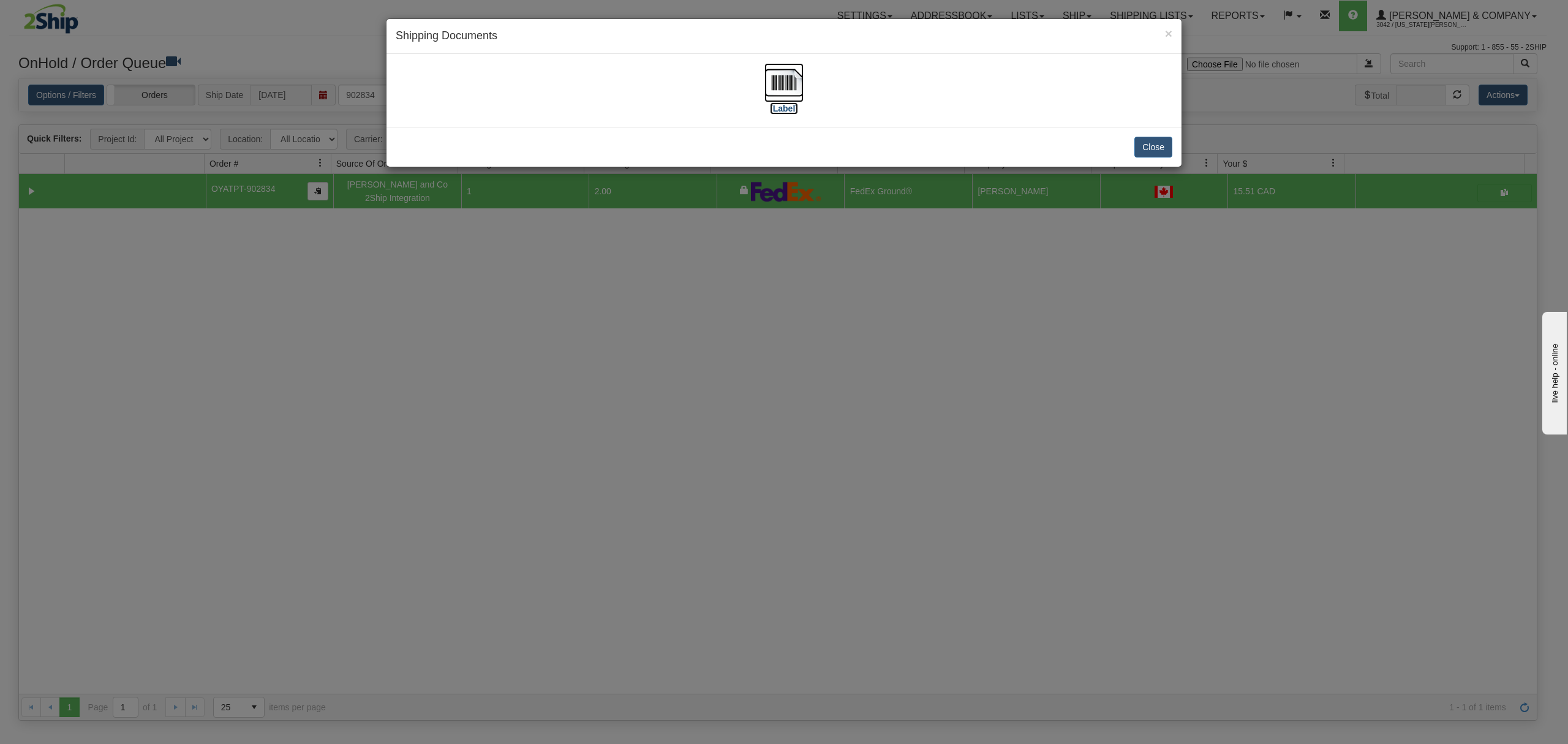
click at [788, 89] on img at bounding box center [784, 83] width 39 height 39
click at [1147, 153] on button "Close" at bounding box center [1154, 147] width 38 height 21
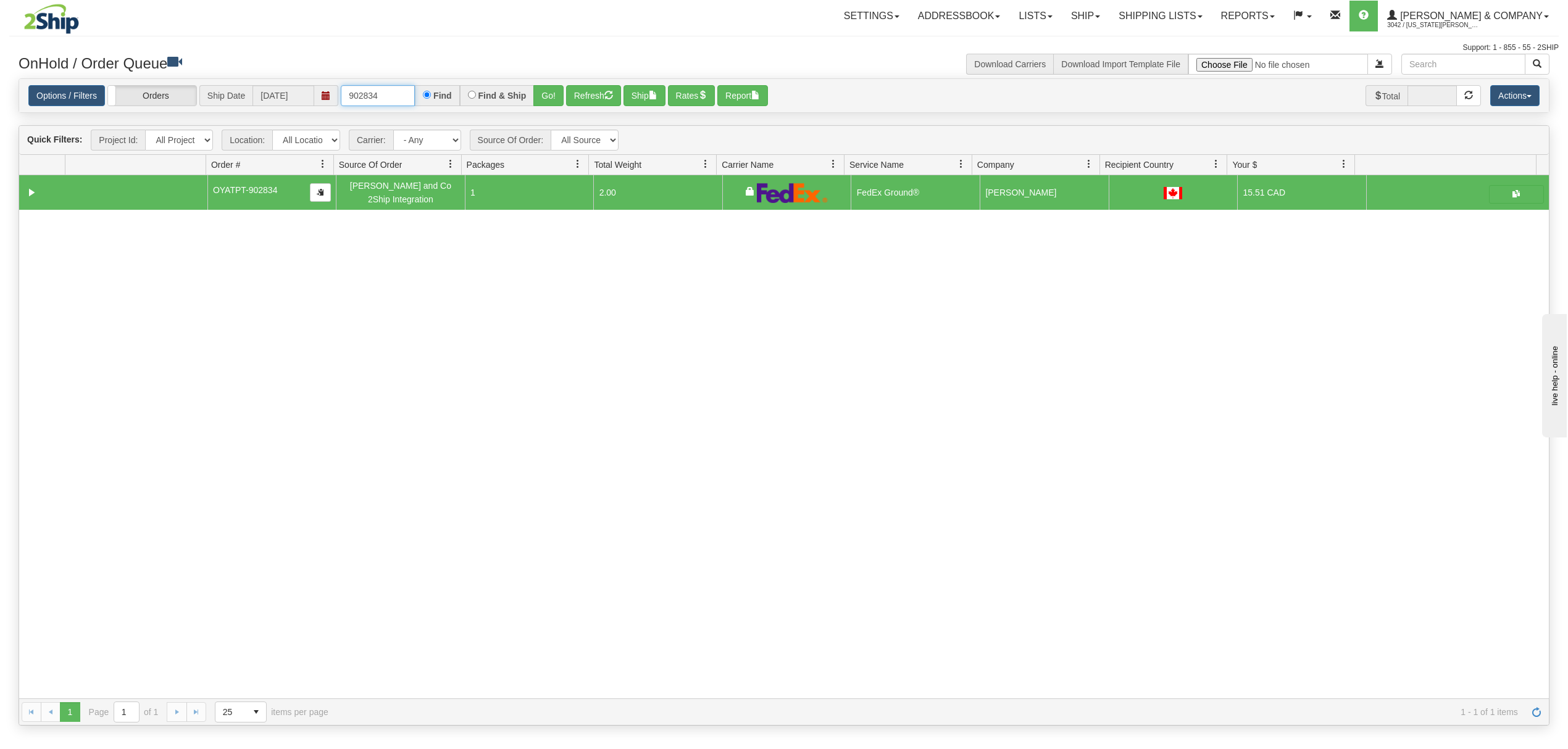
drag, startPoint x: 388, startPoint y: 95, endPoint x: 327, endPoint y: 96, distance: 61.0
click at [327, 96] on div "Options / Filters Group Shipments Orders Ship Date 08/18/2025 902834 Find Find …" at bounding box center [784, 96] width 1511 height 21
click at [548, 99] on button "Go!" at bounding box center [548, 96] width 30 height 21
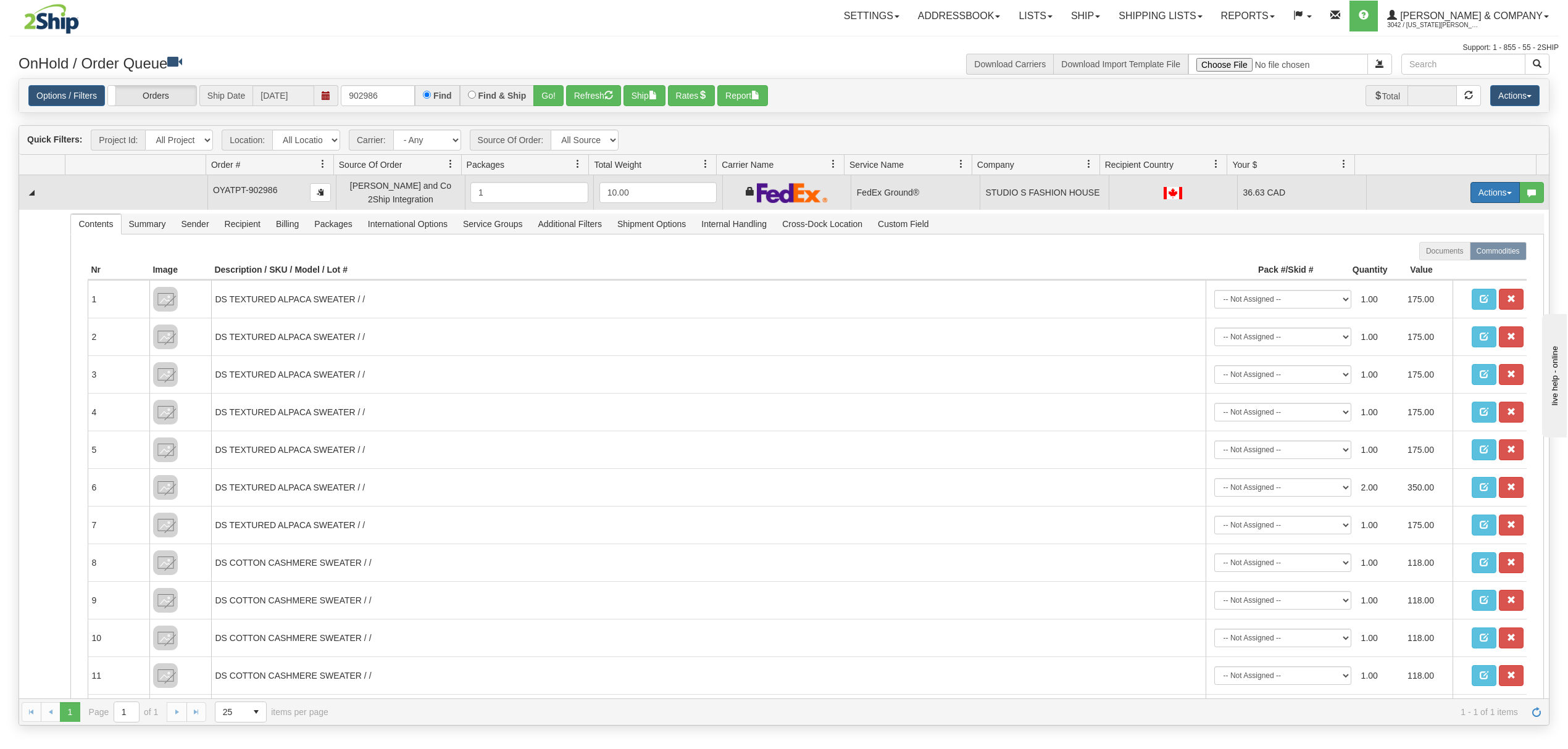
click at [1483, 198] on button "Actions" at bounding box center [1494, 192] width 49 height 21
click at [1433, 264] on span "Ship" at bounding box center [1445, 263] width 26 height 10
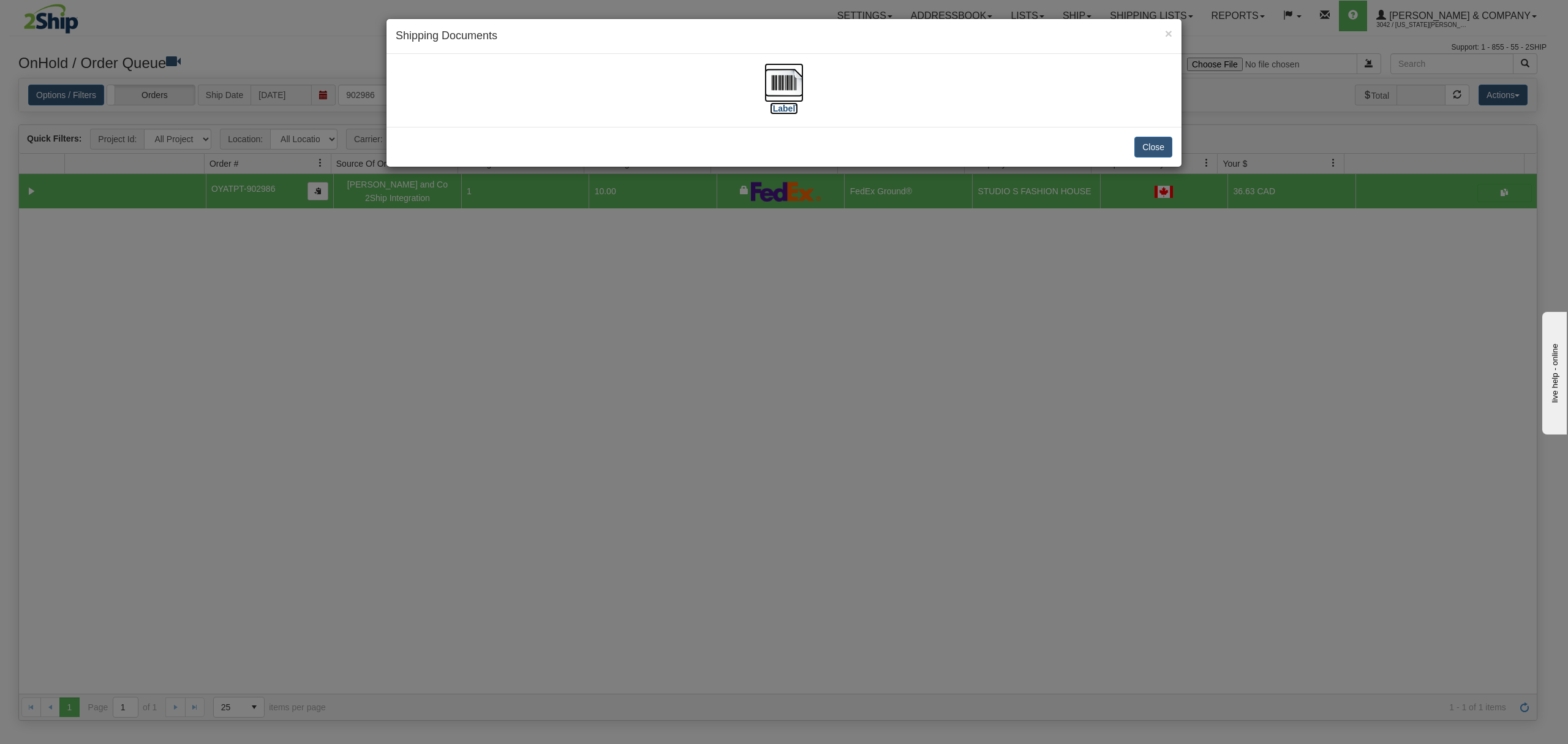
click at [772, 77] on img at bounding box center [784, 83] width 39 height 39
drag, startPoint x: 1154, startPoint y: 146, endPoint x: 775, endPoint y: 143, distance: 379.0
click at [1154, 146] on button "Close" at bounding box center [1154, 147] width 38 height 21
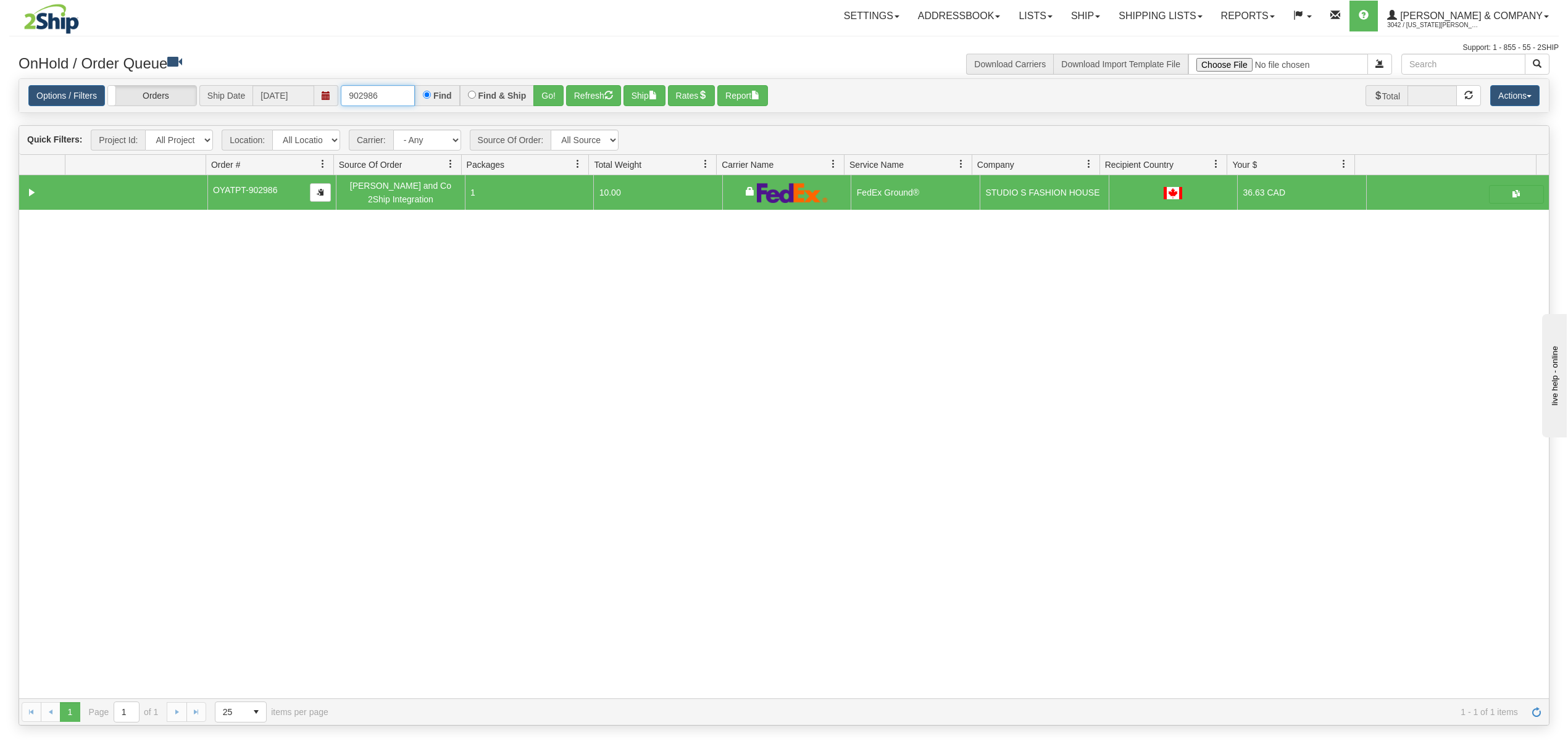
drag, startPoint x: 405, startPoint y: 87, endPoint x: 391, endPoint y: 92, distance: 14.9
click at [399, 90] on input "902986" at bounding box center [378, 96] width 74 height 21
click at [556, 95] on button "Go!" at bounding box center [548, 96] width 30 height 21
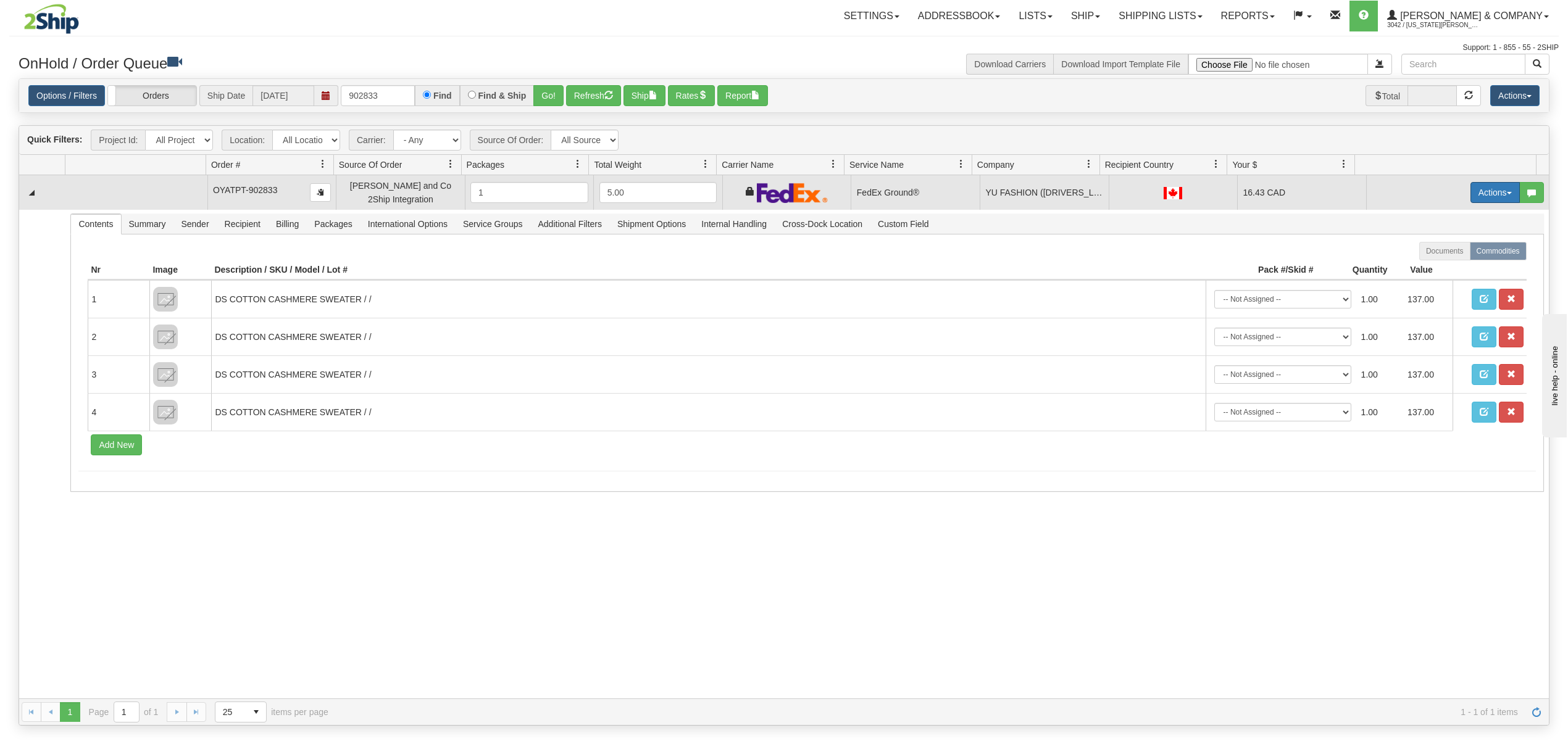
click at [1470, 196] on button "Actions" at bounding box center [1494, 192] width 49 height 21
click at [1433, 266] on span "Ship" at bounding box center [1445, 263] width 26 height 10
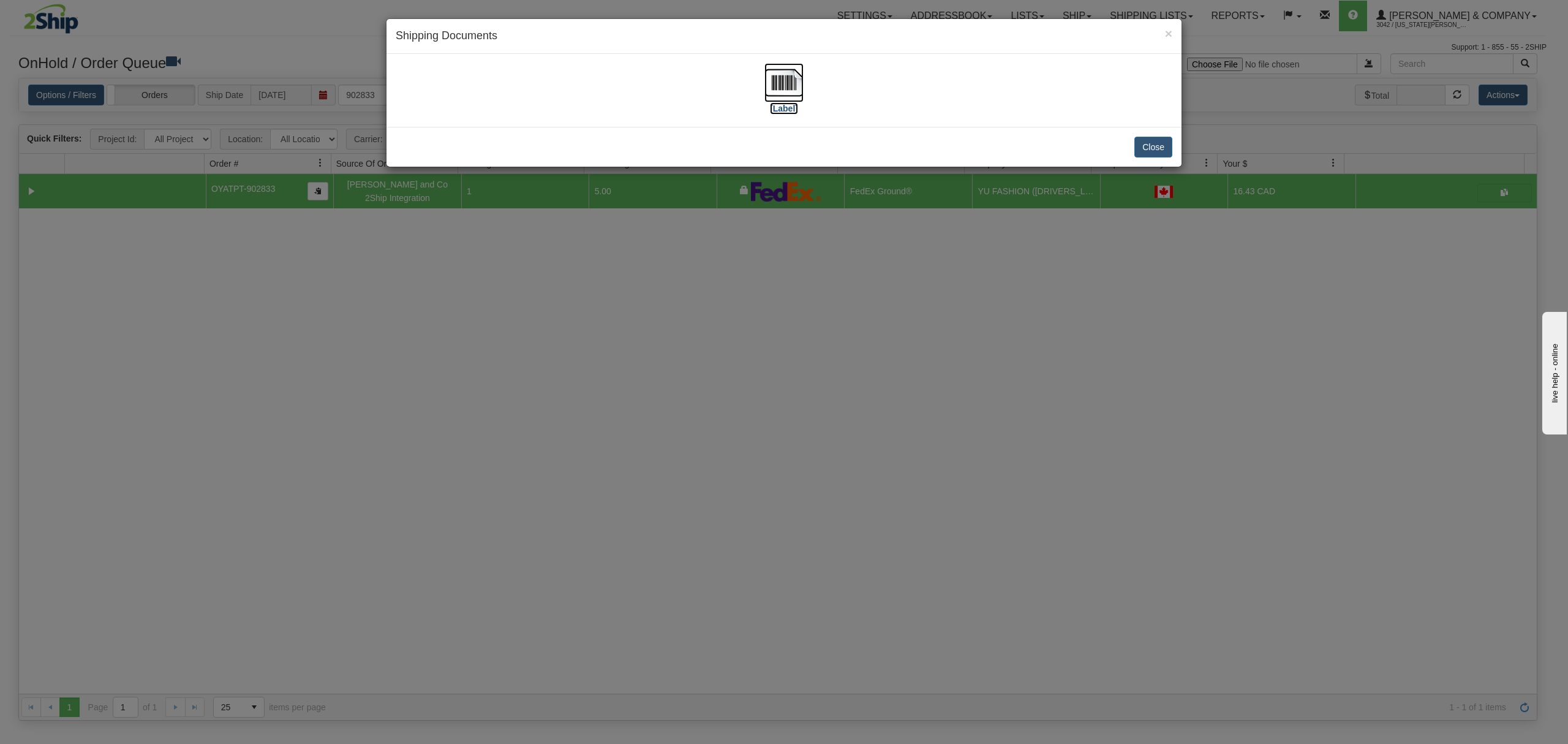
click at [785, 86] on img at bounding box center [784, 83] width 39 height 39
click at [1151, 140] on button "Close" at bounding box center [1154, 147] width 38 height 21
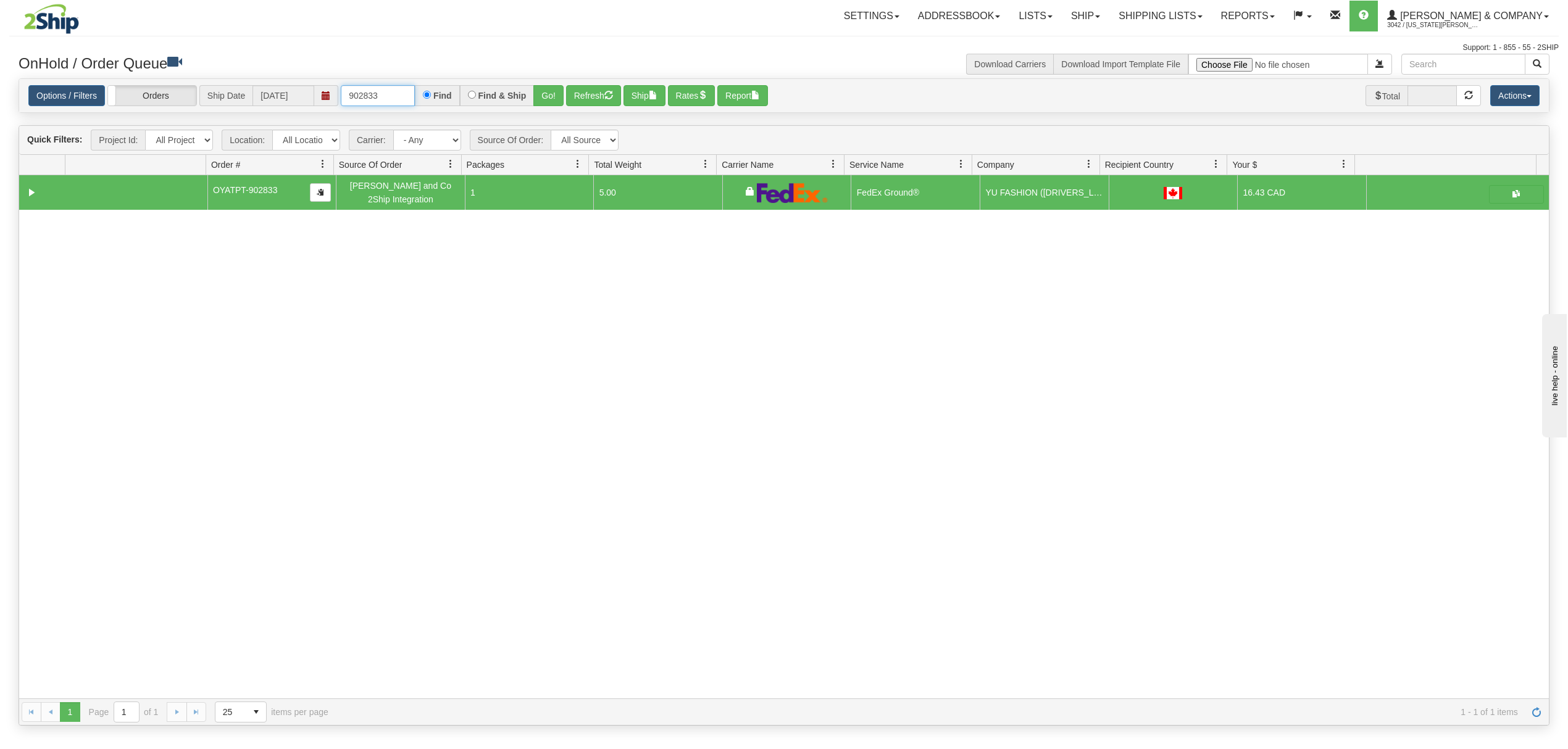
click at [406, 102] on input "902833" at bounding box center [378, 96] width 74 height 21
type input "902966"
click at [575, 99] on button "Refresh" at bounding box center [593, 96] width 55 height 21
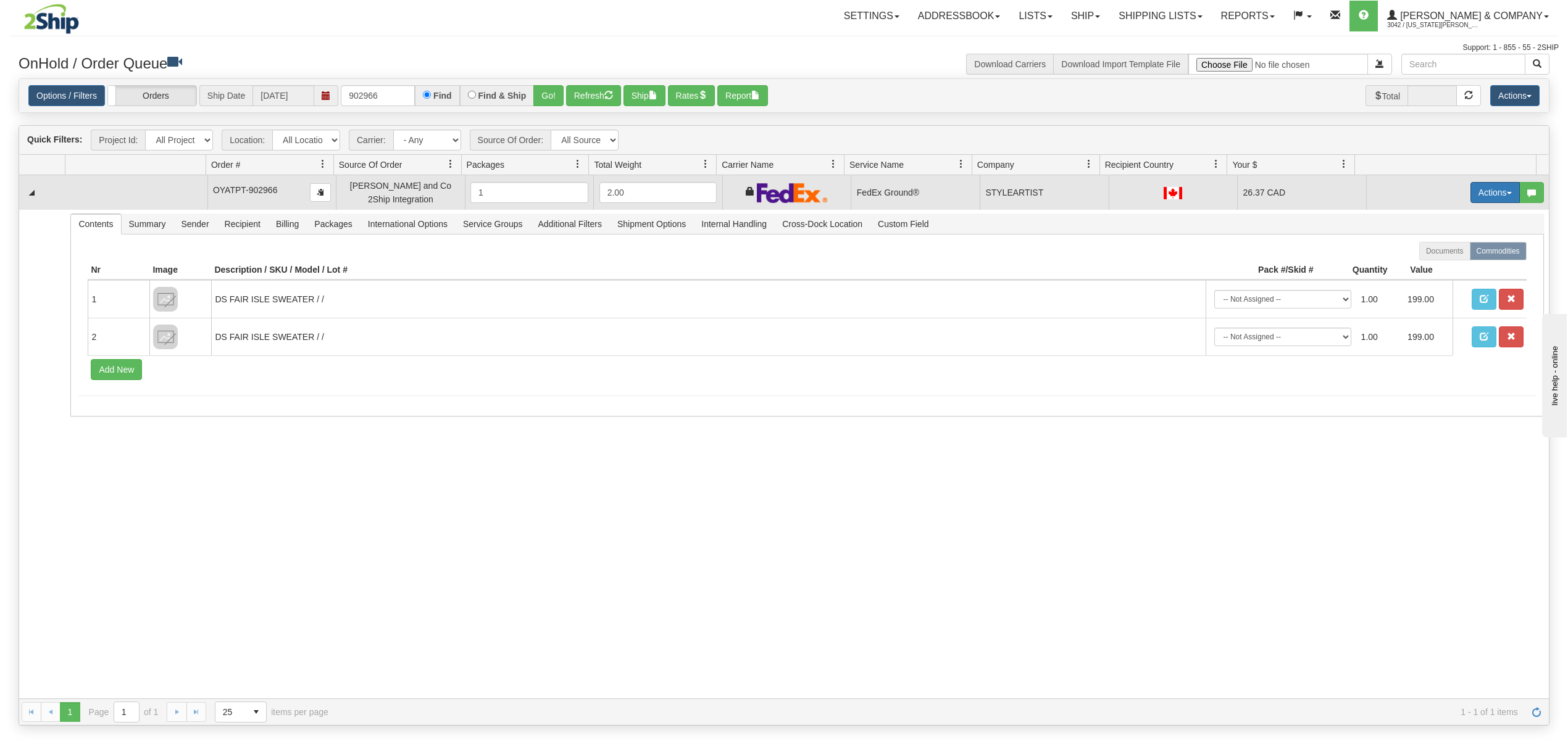
click at [1487, 200] on button "Actions" at bounding box center [1494, 192] width 49 height 21
click at [1433, 264] on span "Ship" at bounding box center [1445, 263] width 26 height 10
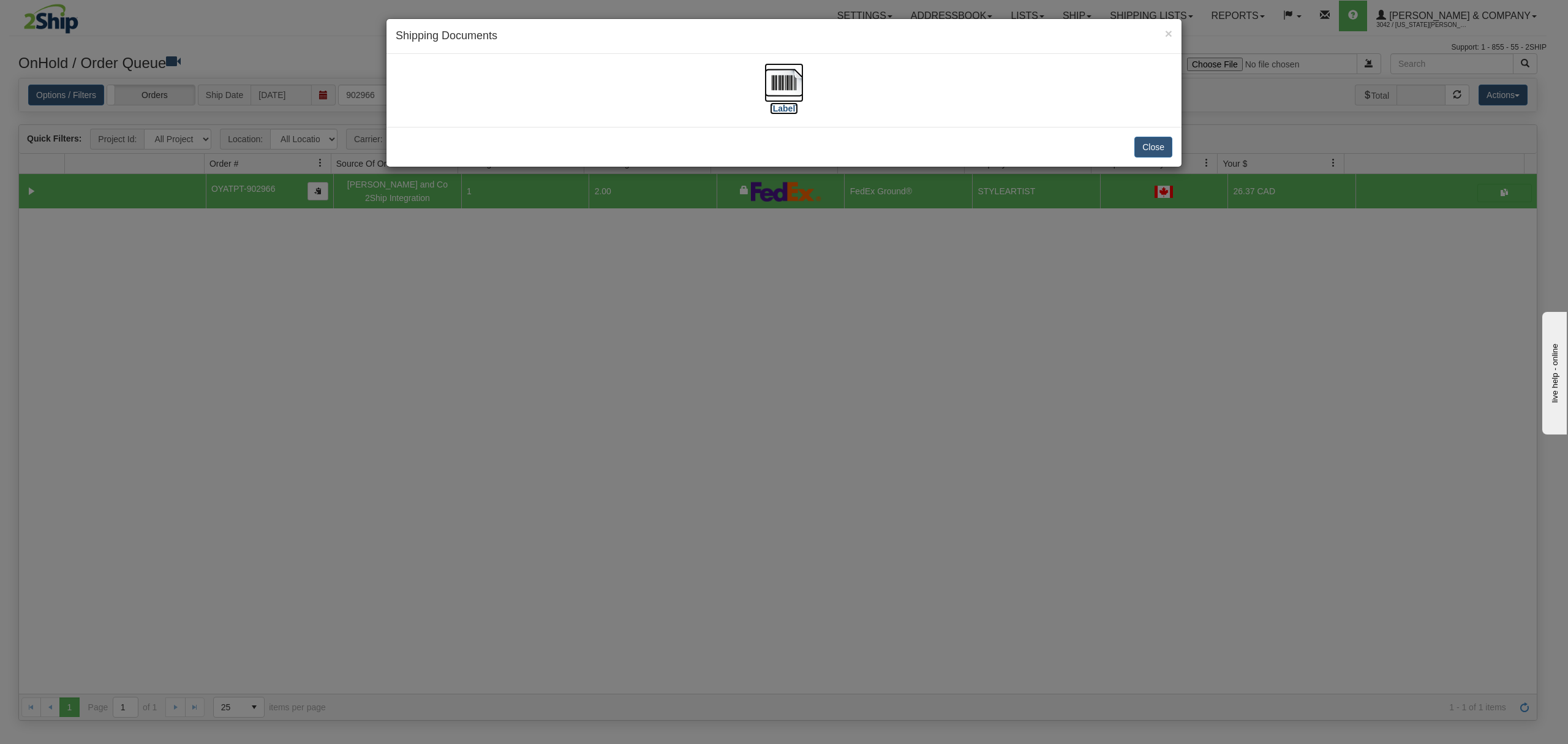
click at [777, 74] on img at bounding box center [784, 83] width 39 height 39
click at [1167, 155] on button "Close" at bounding box center [1154, 147] width 38 height 21
